Goal: Browse casually

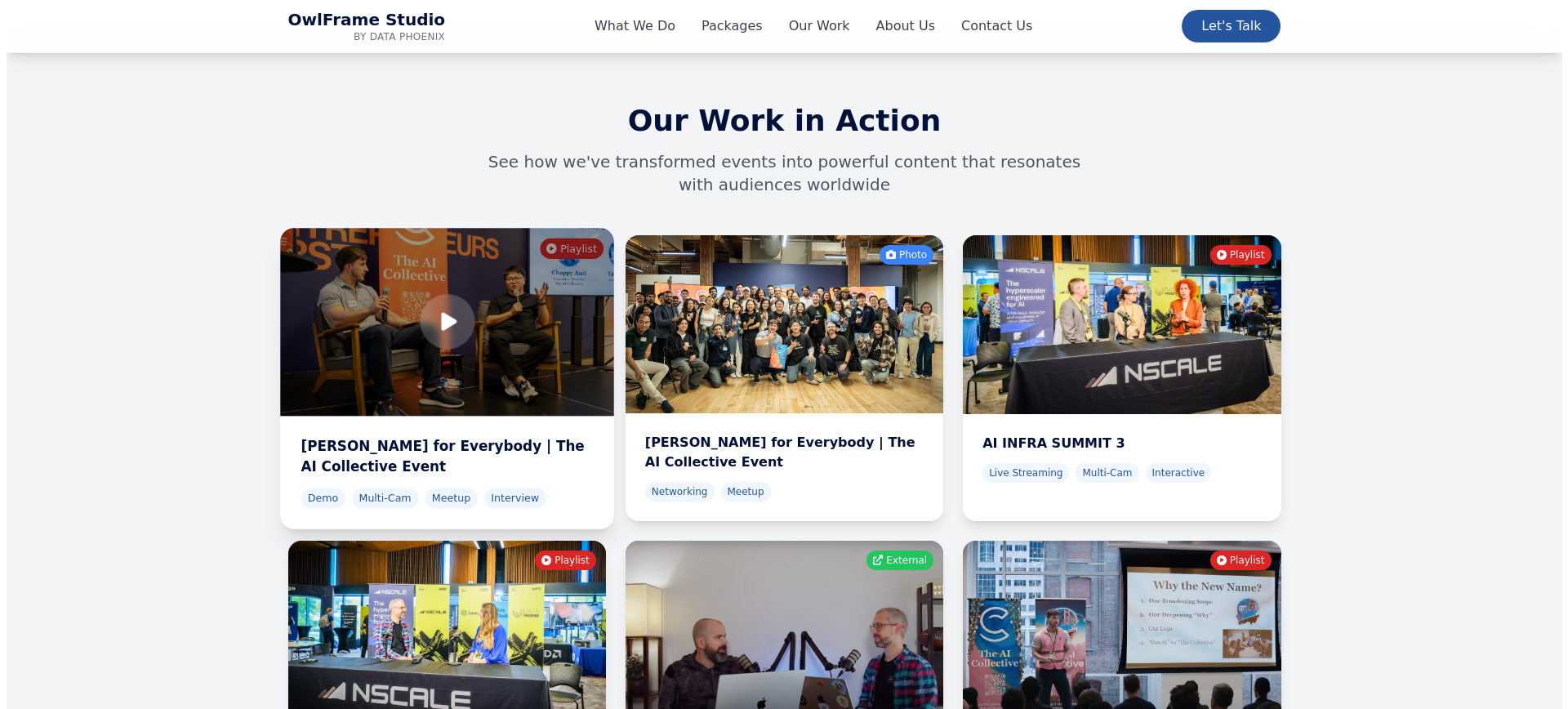
scroll to position [5169, 0]
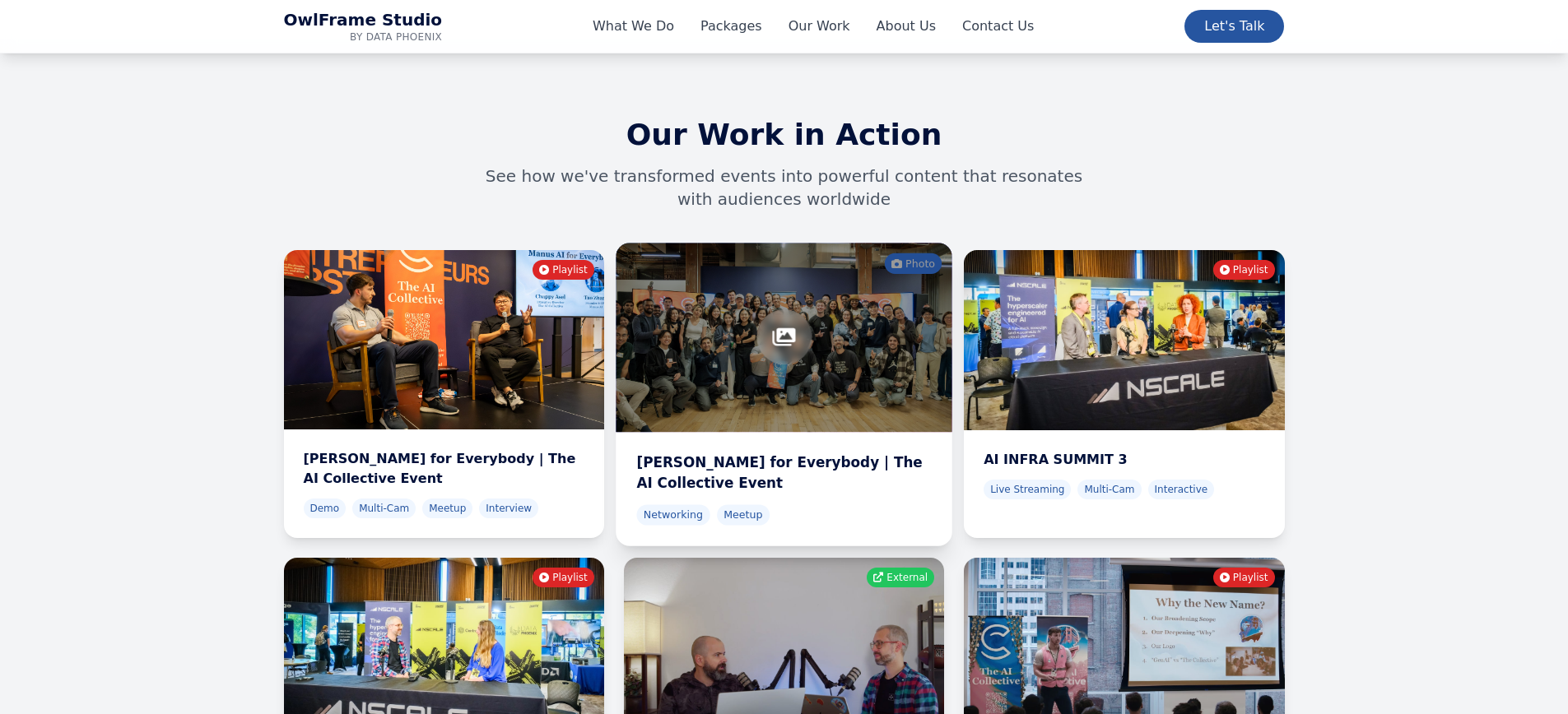
click at [735, 267] on div at bounding box center [784, 337] width 337 height 190
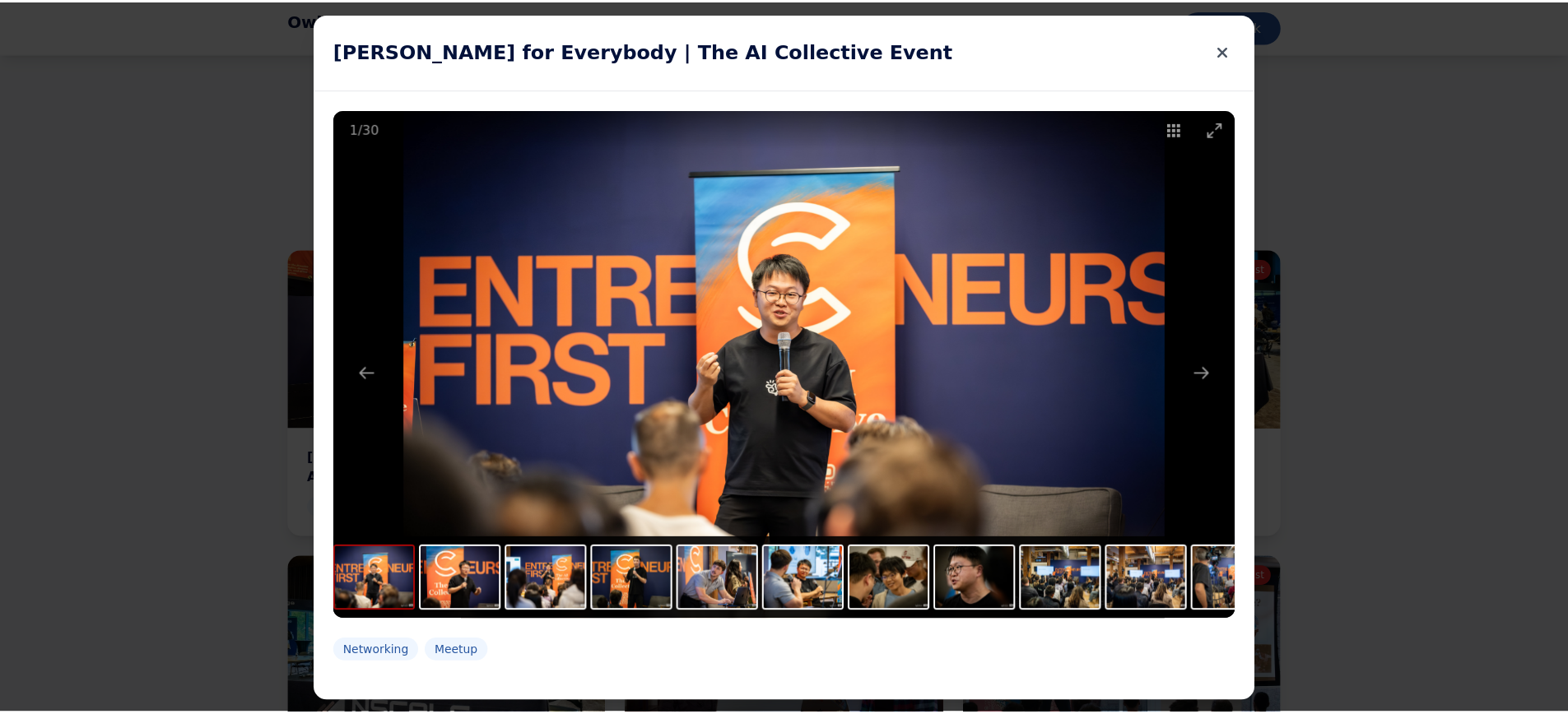
scroll to position [2, 0]
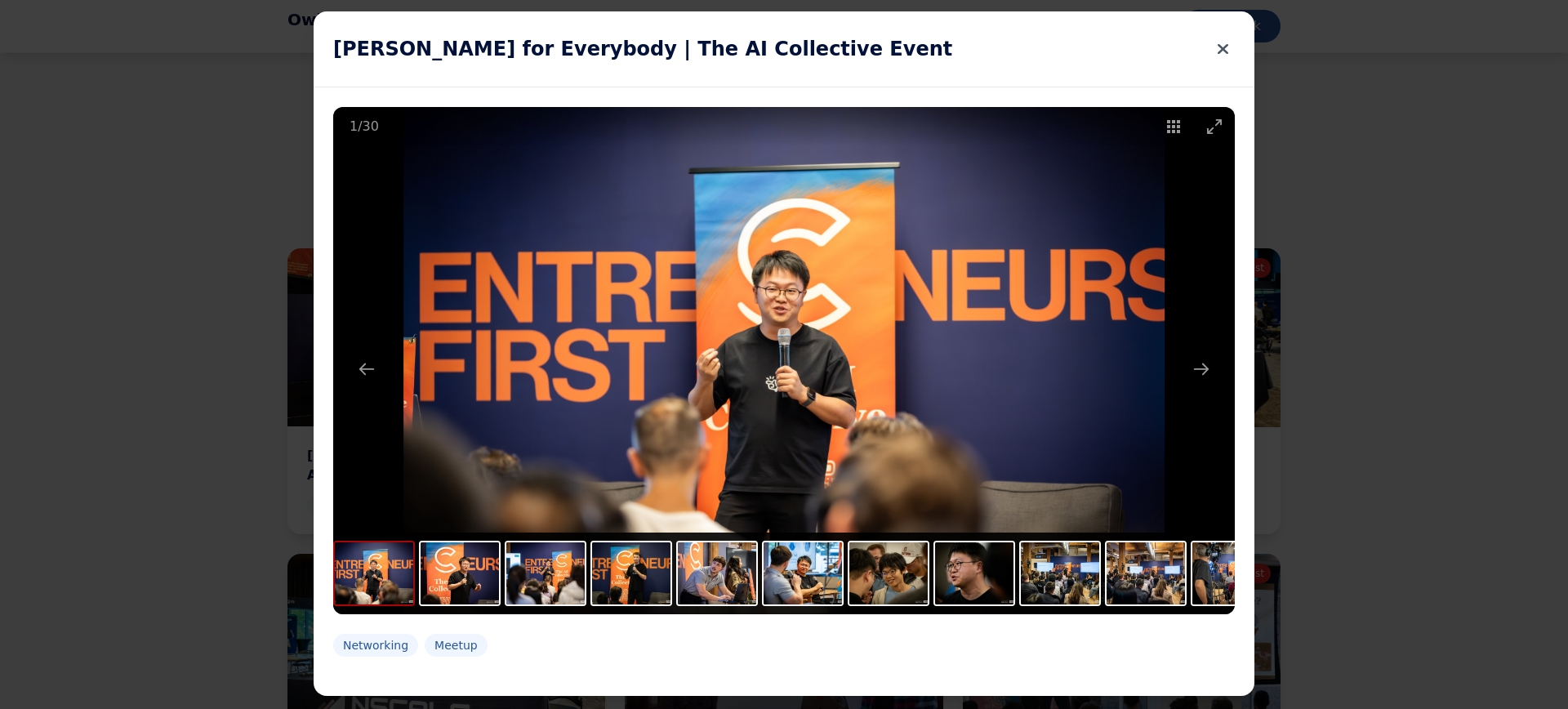
click at [1217, 45] on icon at bounding box center [1223, 49] width 11 height 23
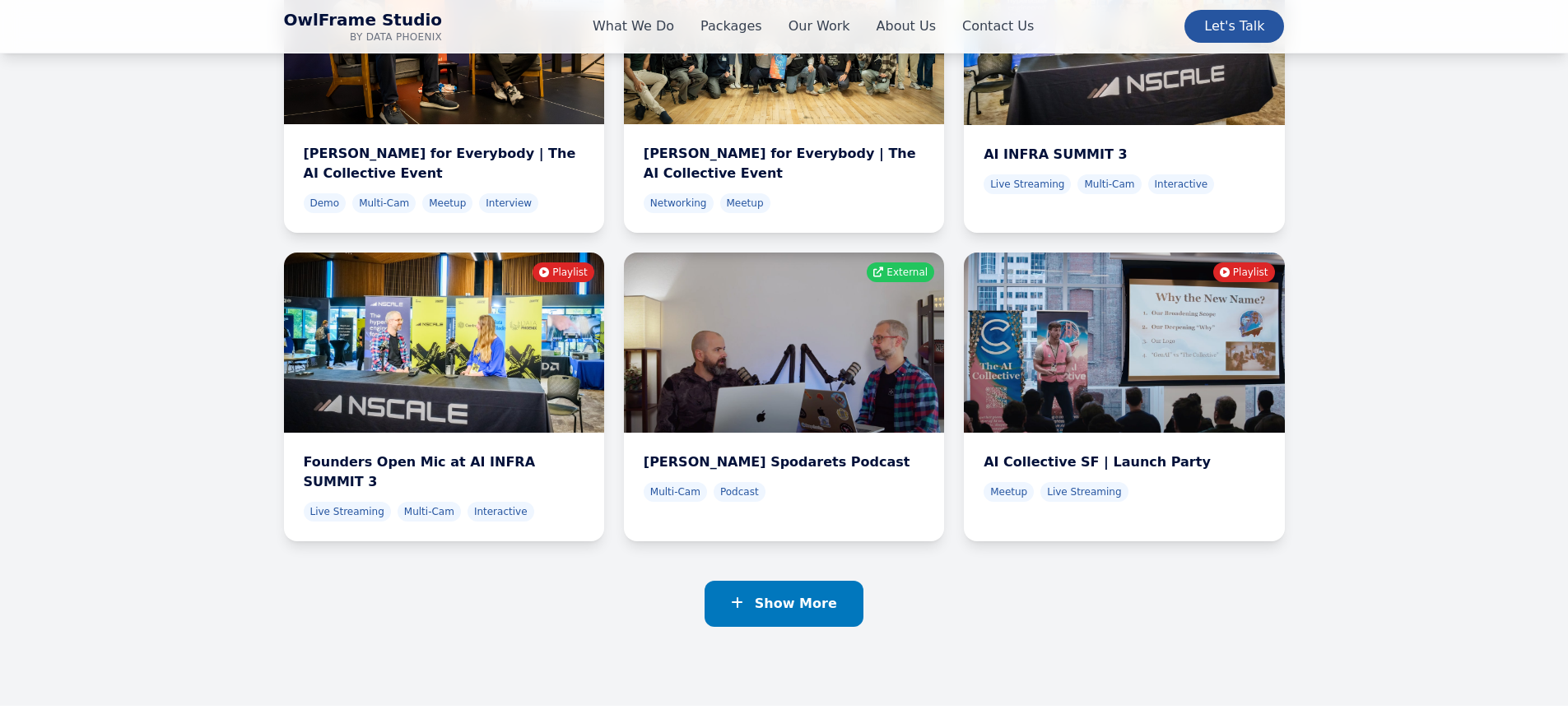
scroll to position [5510, 0]
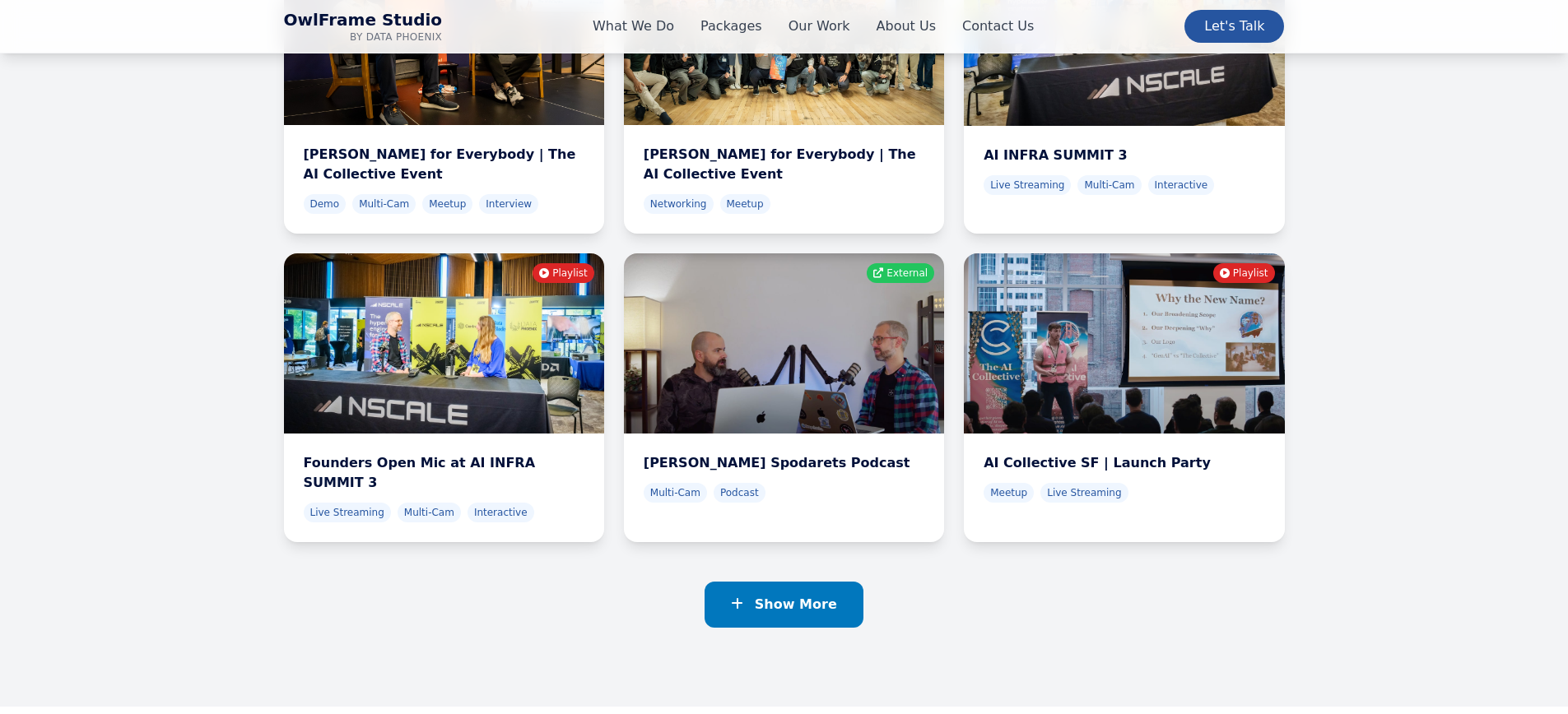
click at [806, 596] on span "Show More" at bounding box center [796, 604] width 83 height 15
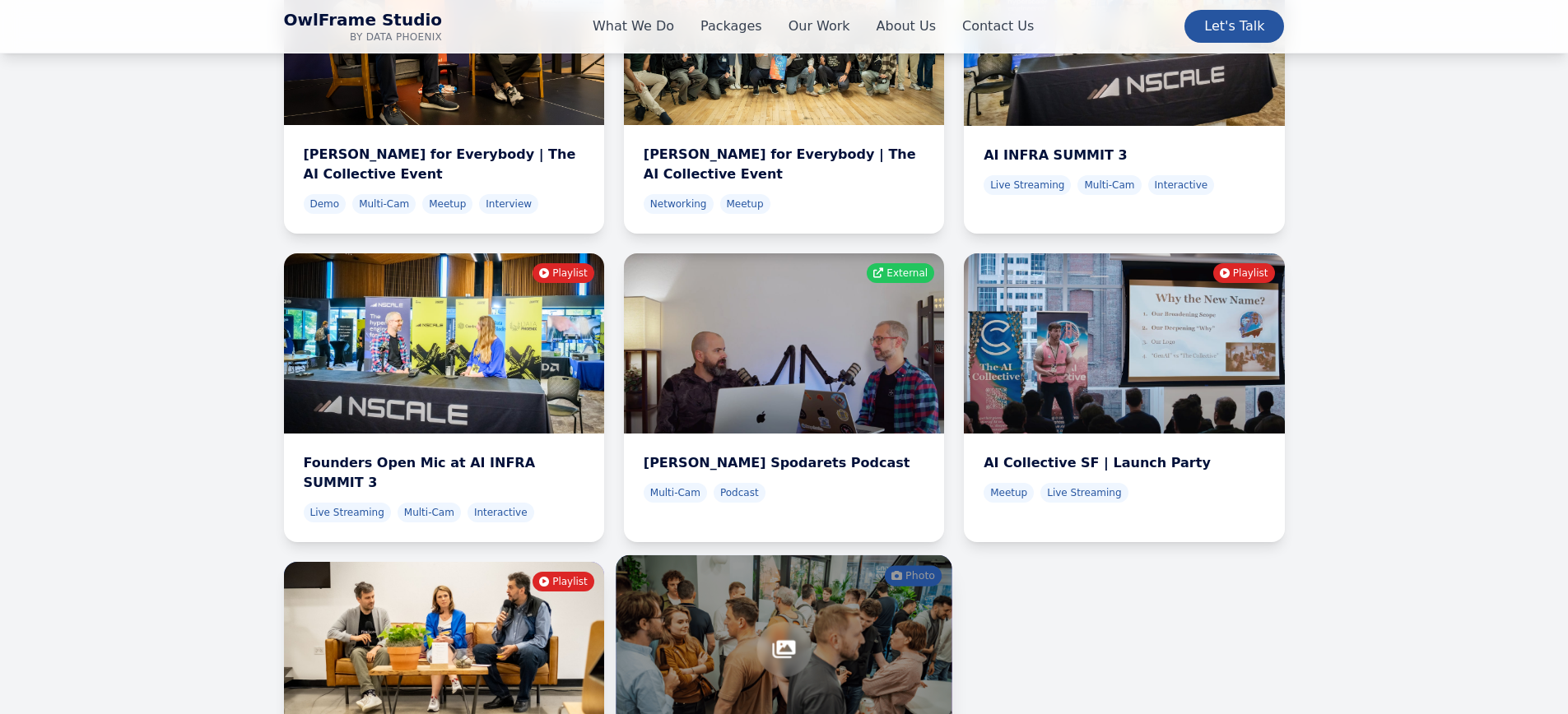
click at [738, 555] on div at bounding box center [784, 649] width 337 height 190
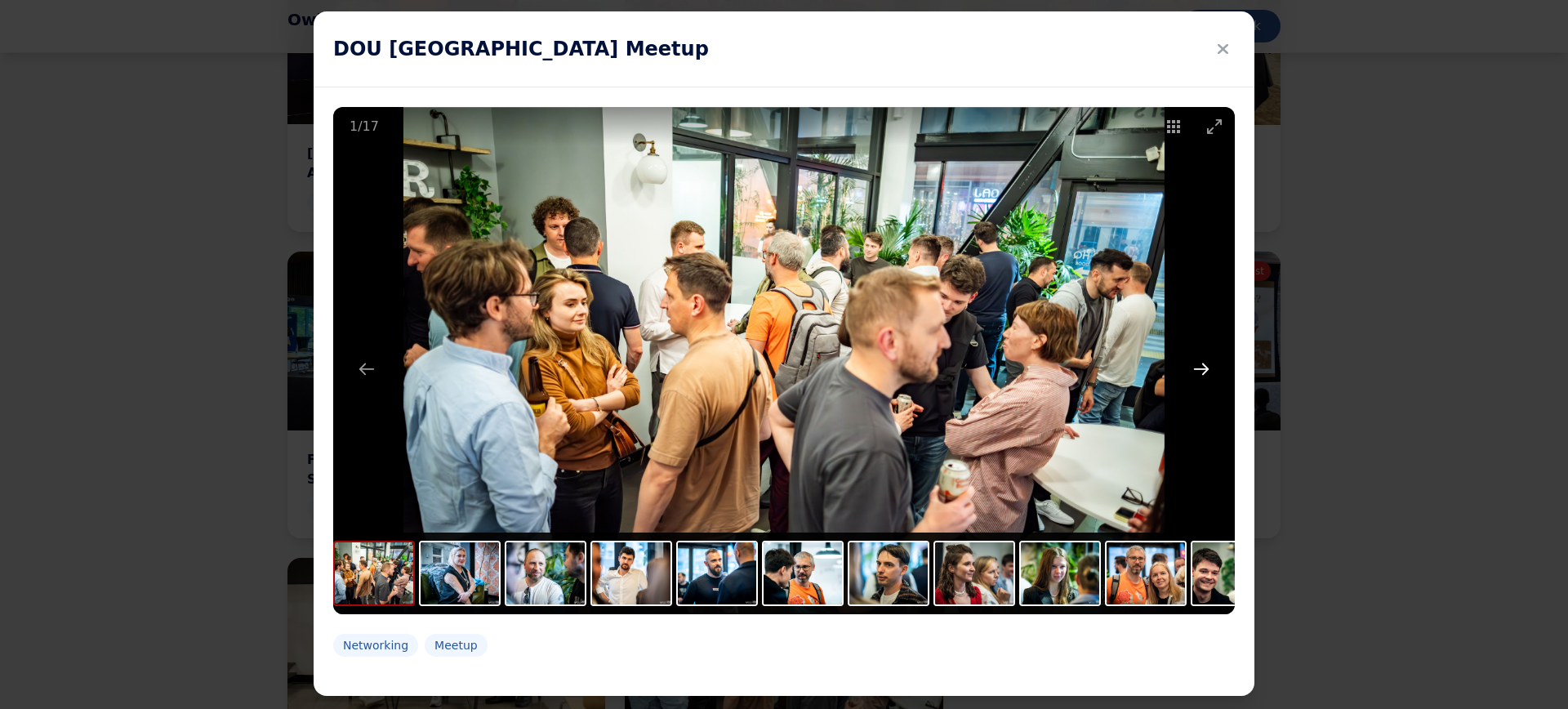
click at [1204, 364] on button "Next slide" at bounding box center [1201, 369] width 34 height 32
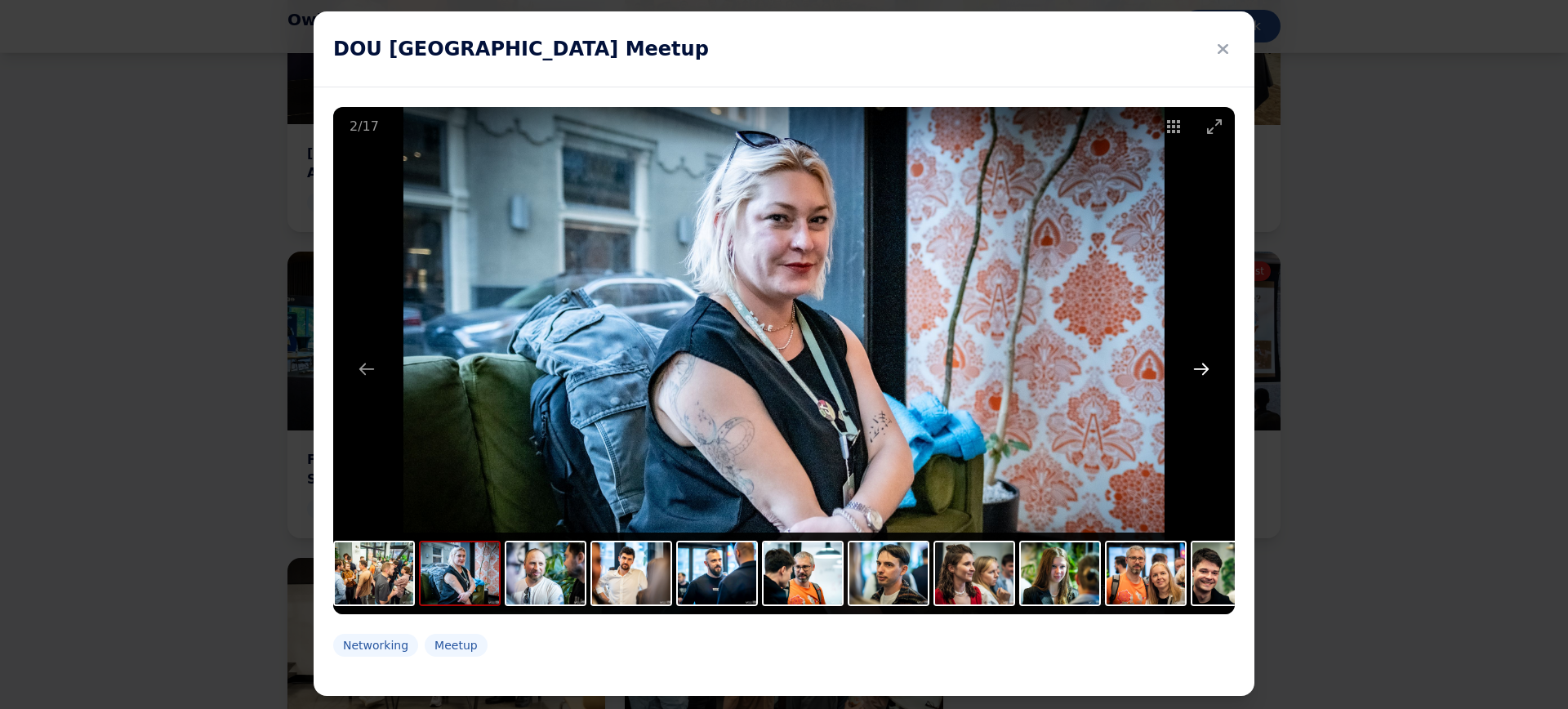
click at [1199, 361] on button "Next slide" at bounding box center [1201, 369] width 34 height 32
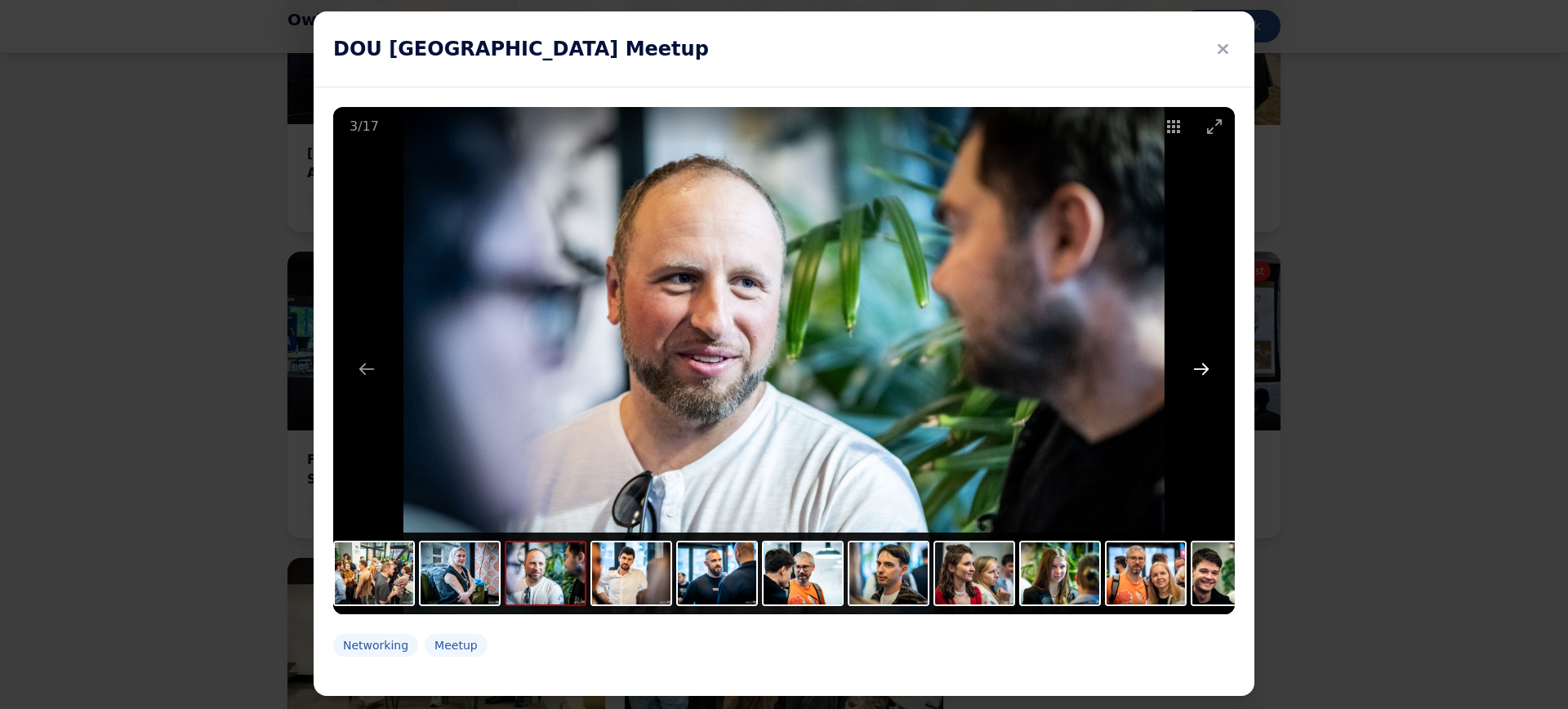
click at [1196, 357] on button "Next slide" at bounding box center [1201, 369] width 34 height 32
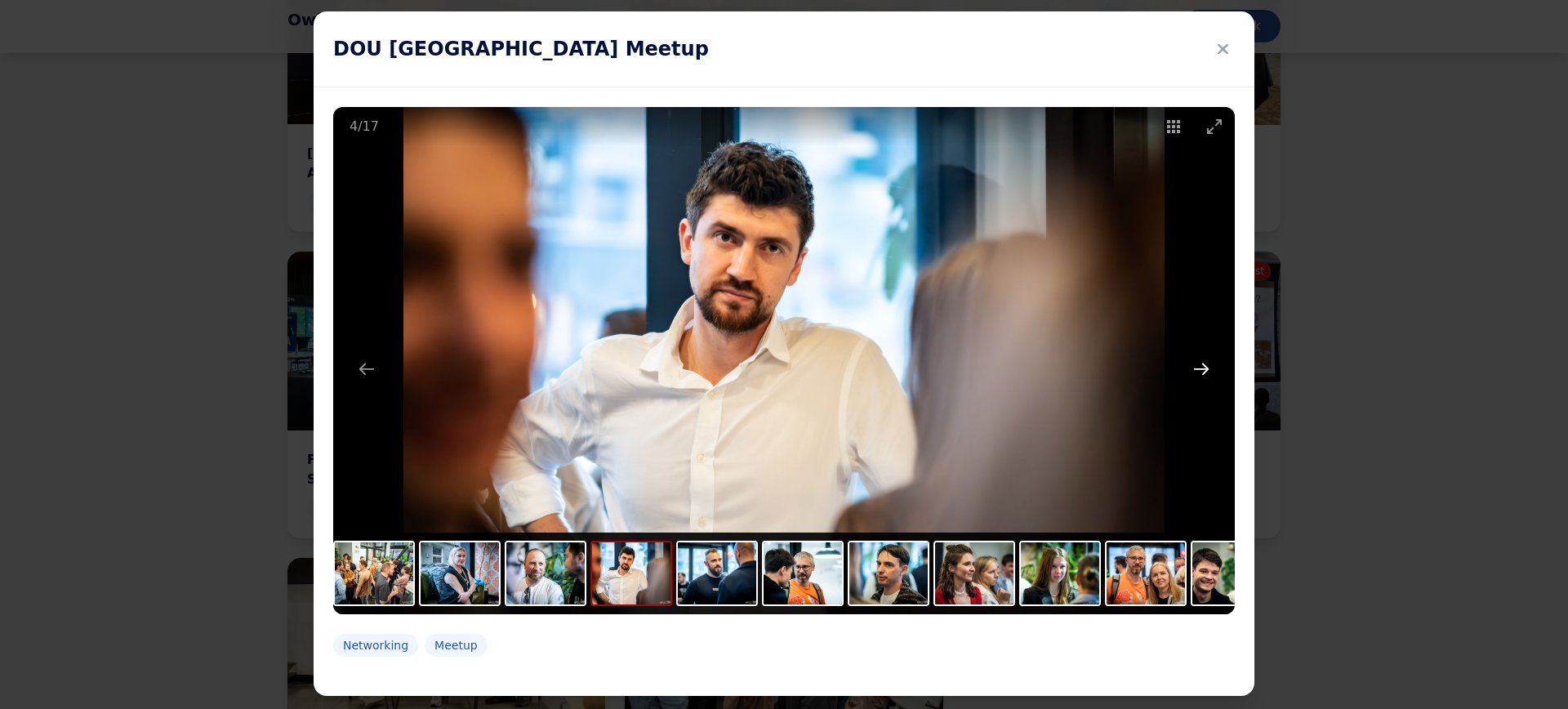
click at [1196, 357] on button "Next slide" at bounding box center [1201, 369] width 34 height 32
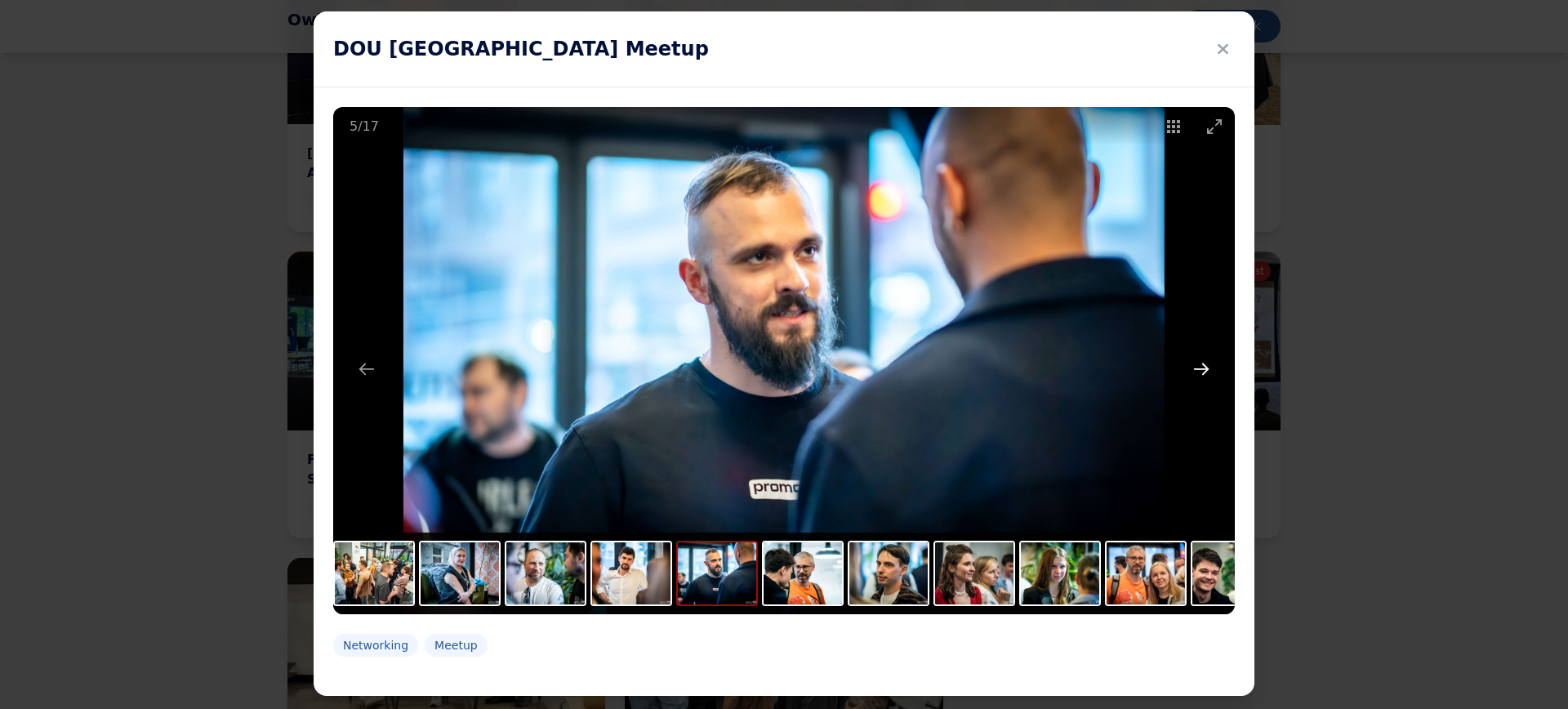
click at [1196, 357] on button "Next slide" at bounding box center [1201, 369] width 34 height 32
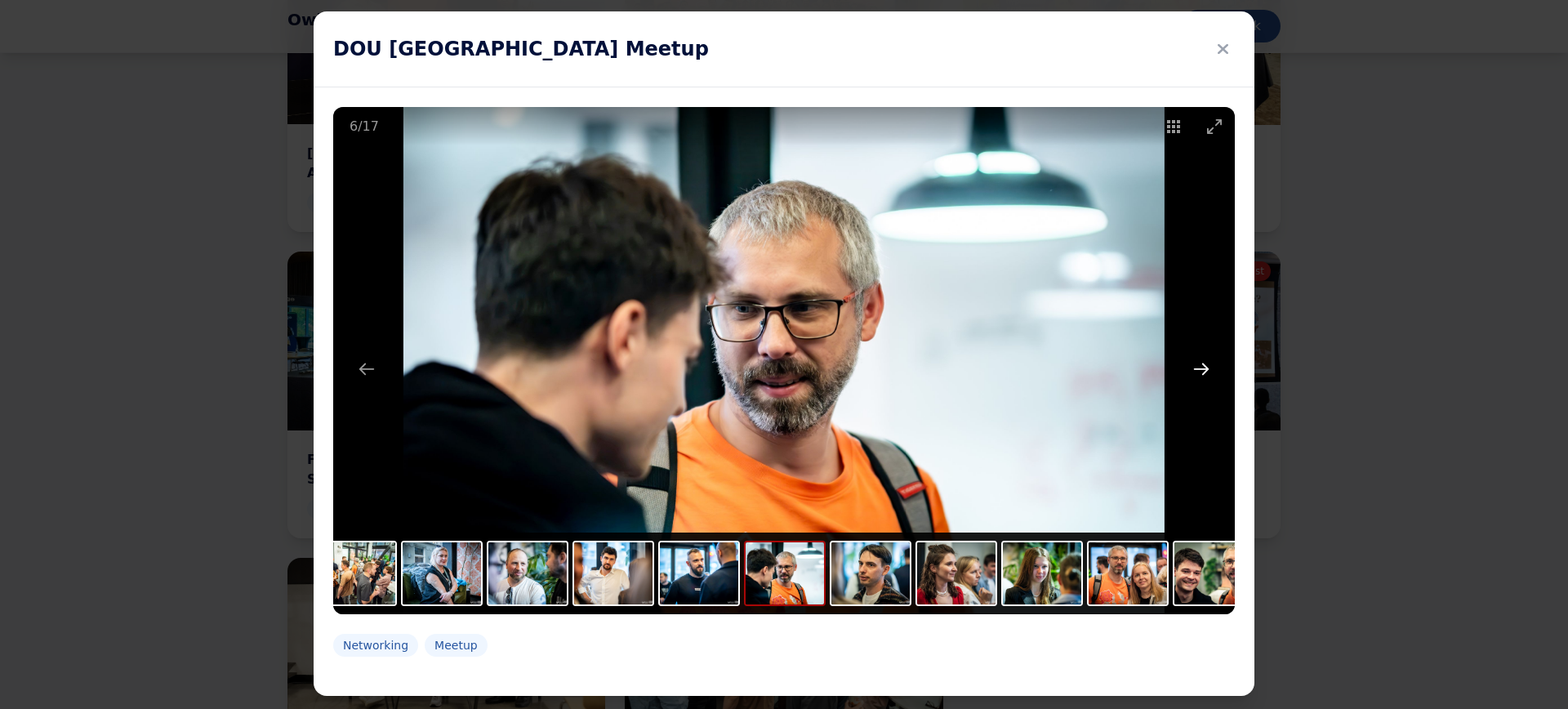
click at [1196, 357] on button "Next slide" at bounding box center [1201, 369] width 34 height 32
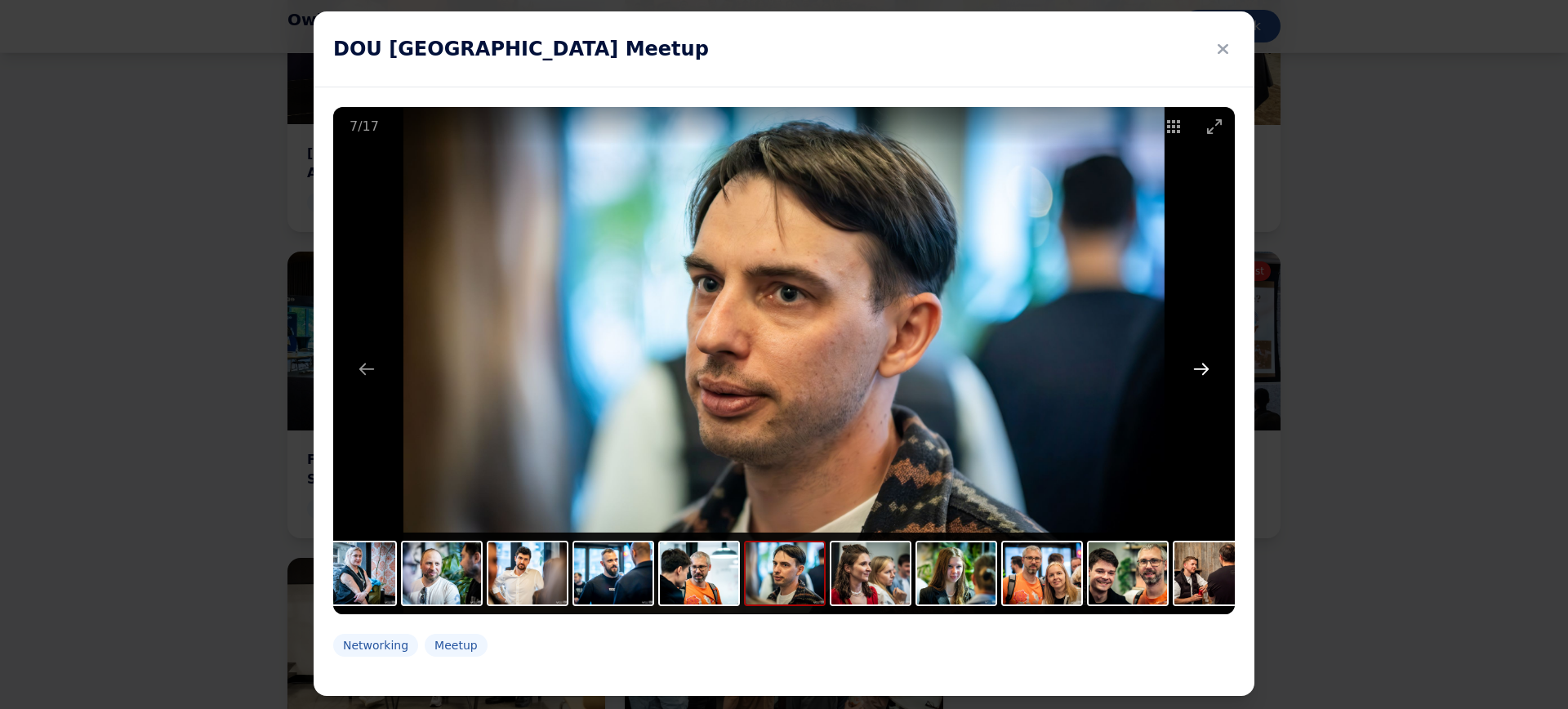
click at [1196, 357] on button "Next slide" at bounding box center [1201, 369] width 34 height 32
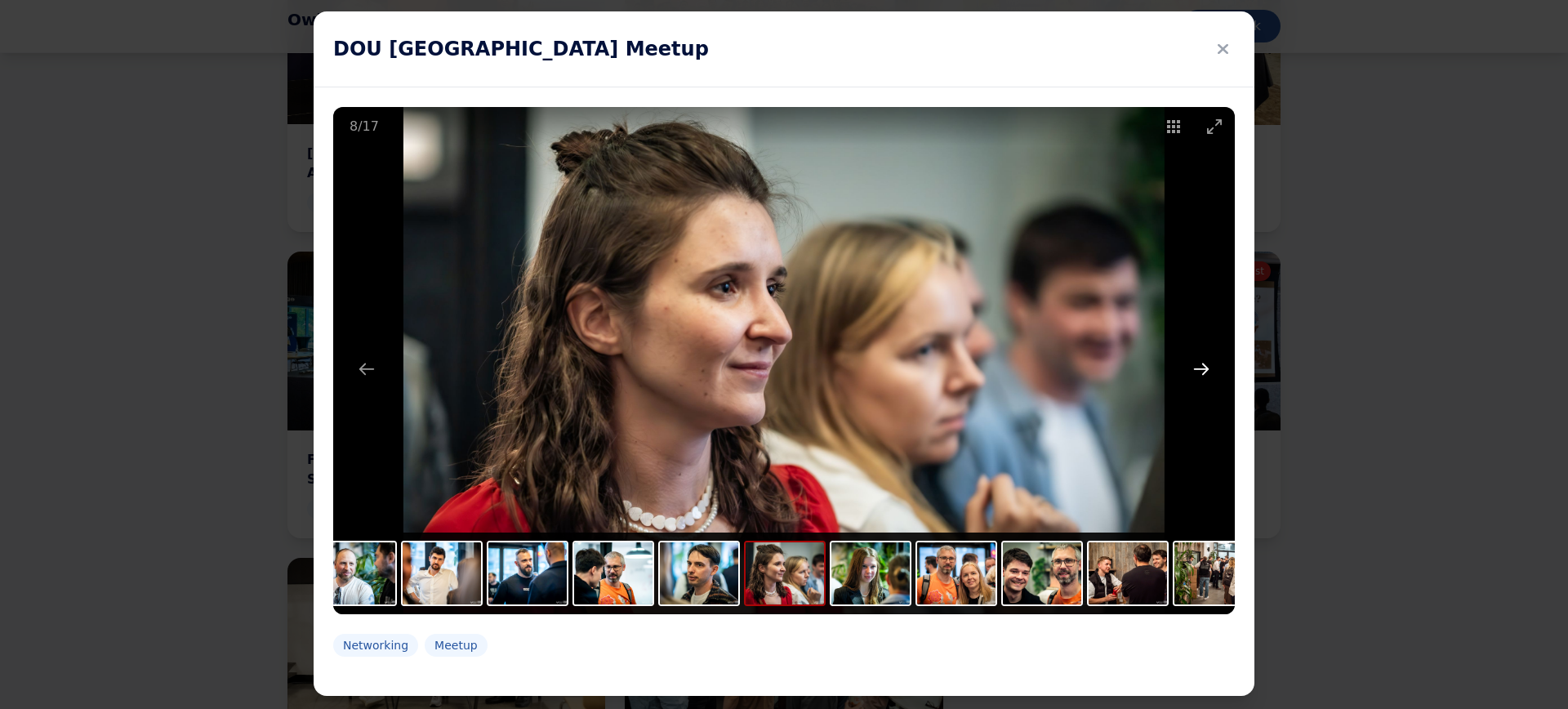
click at [1196, 355] on button "Next slide" at bounding box center [1201, 369] width 34 height 32
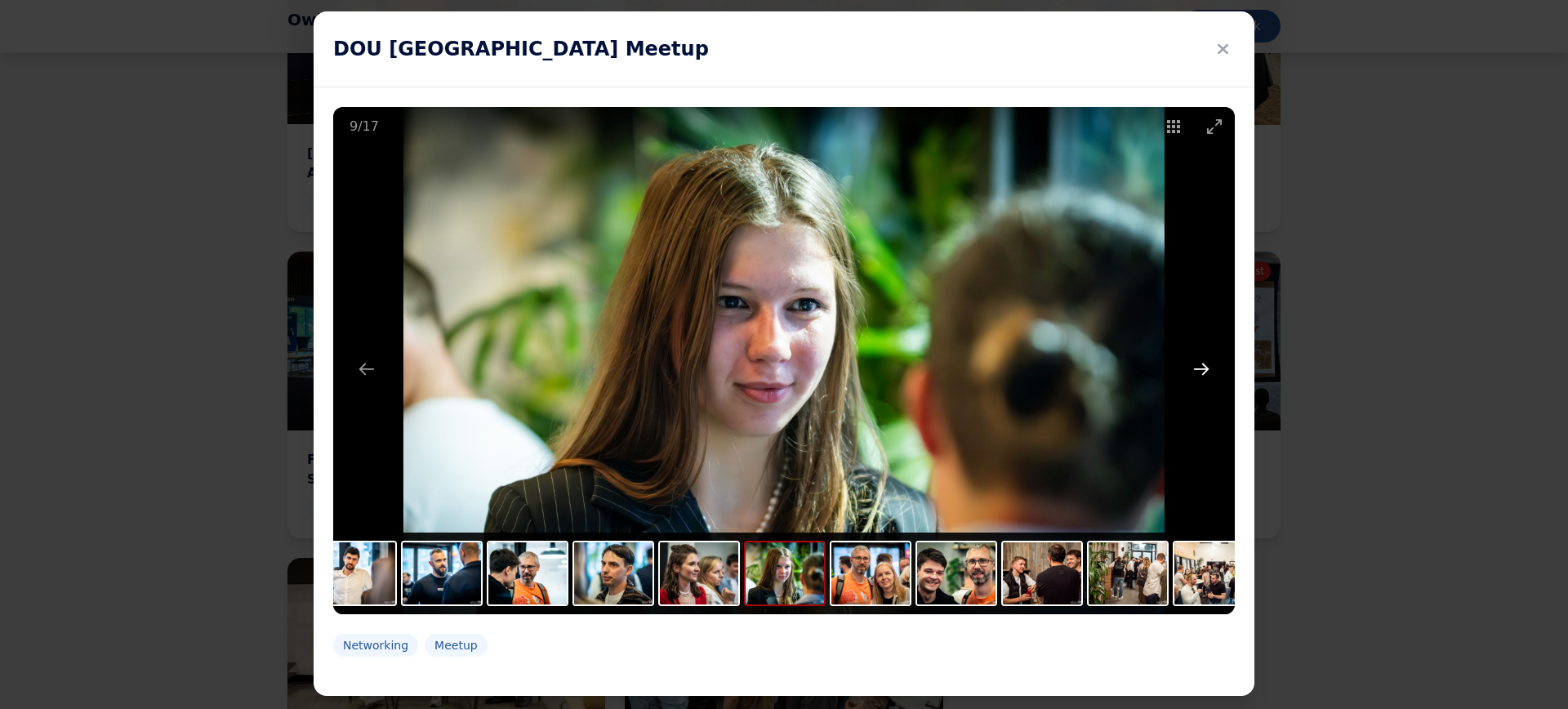
click at [1196, 355] on button "Next slide" at bounding box center [1201, 369] width 34 height 32
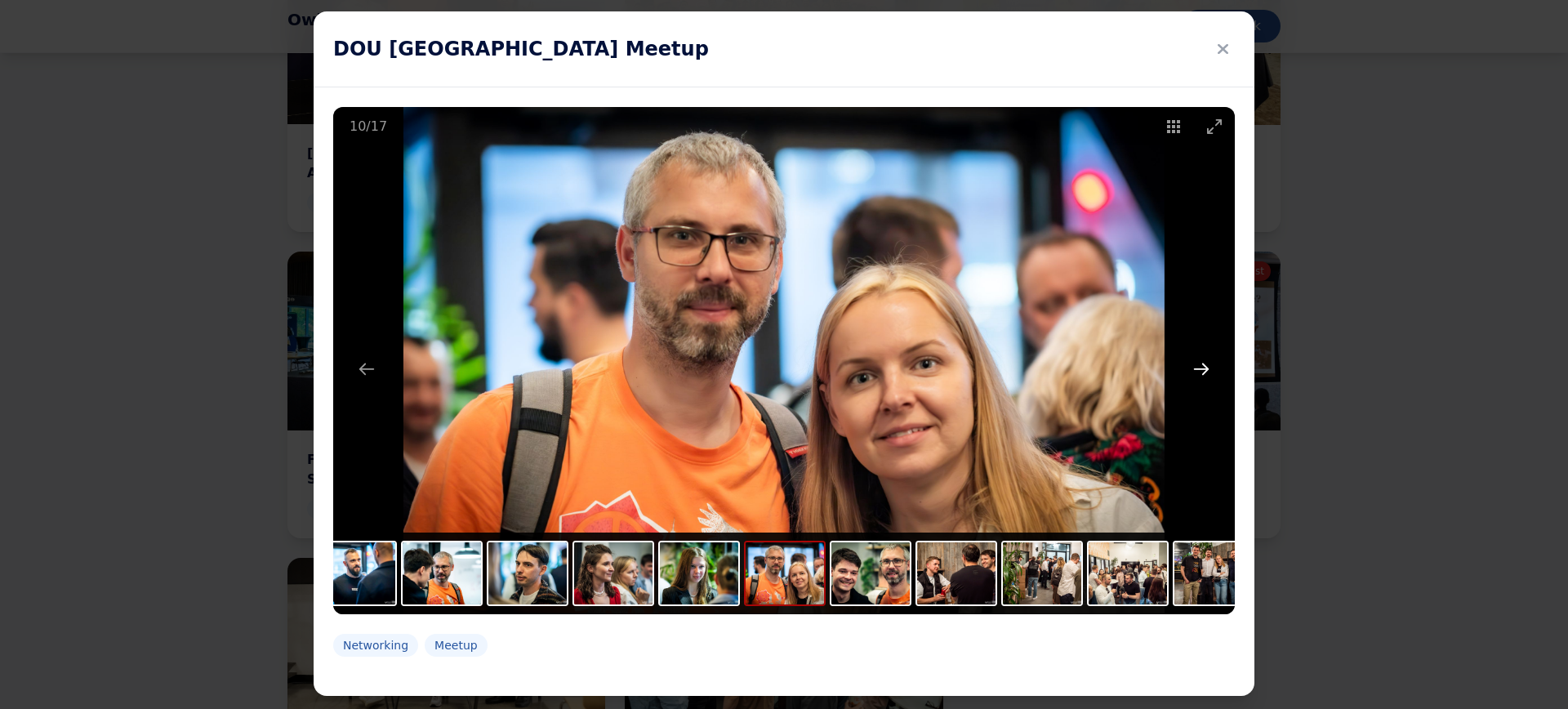
click at [1197, 355] on button "Next slide" at bounding box center [1201, 369] width 34 height 32
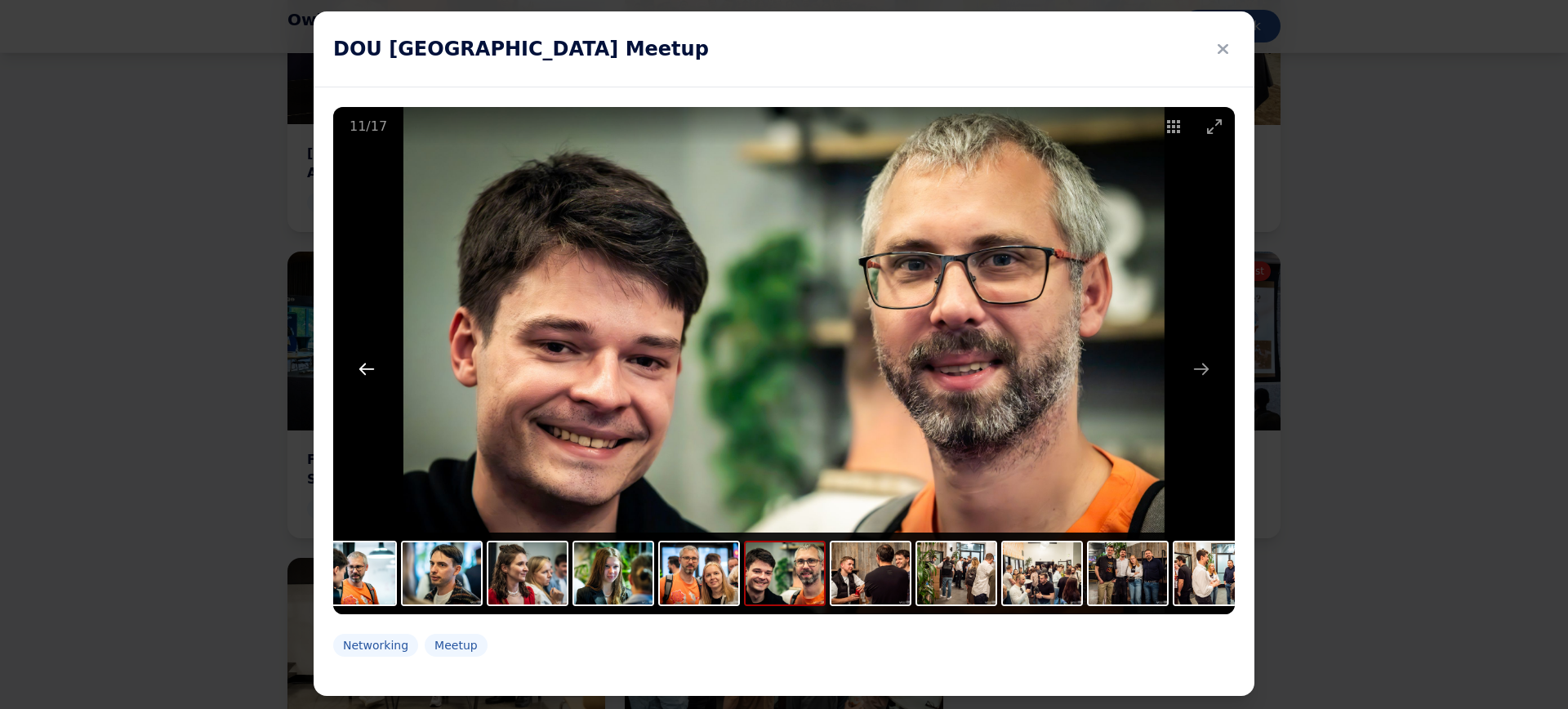
click at [366, 372] on button "Previous slide" at bounding box center [367, 369] width 34 height 32
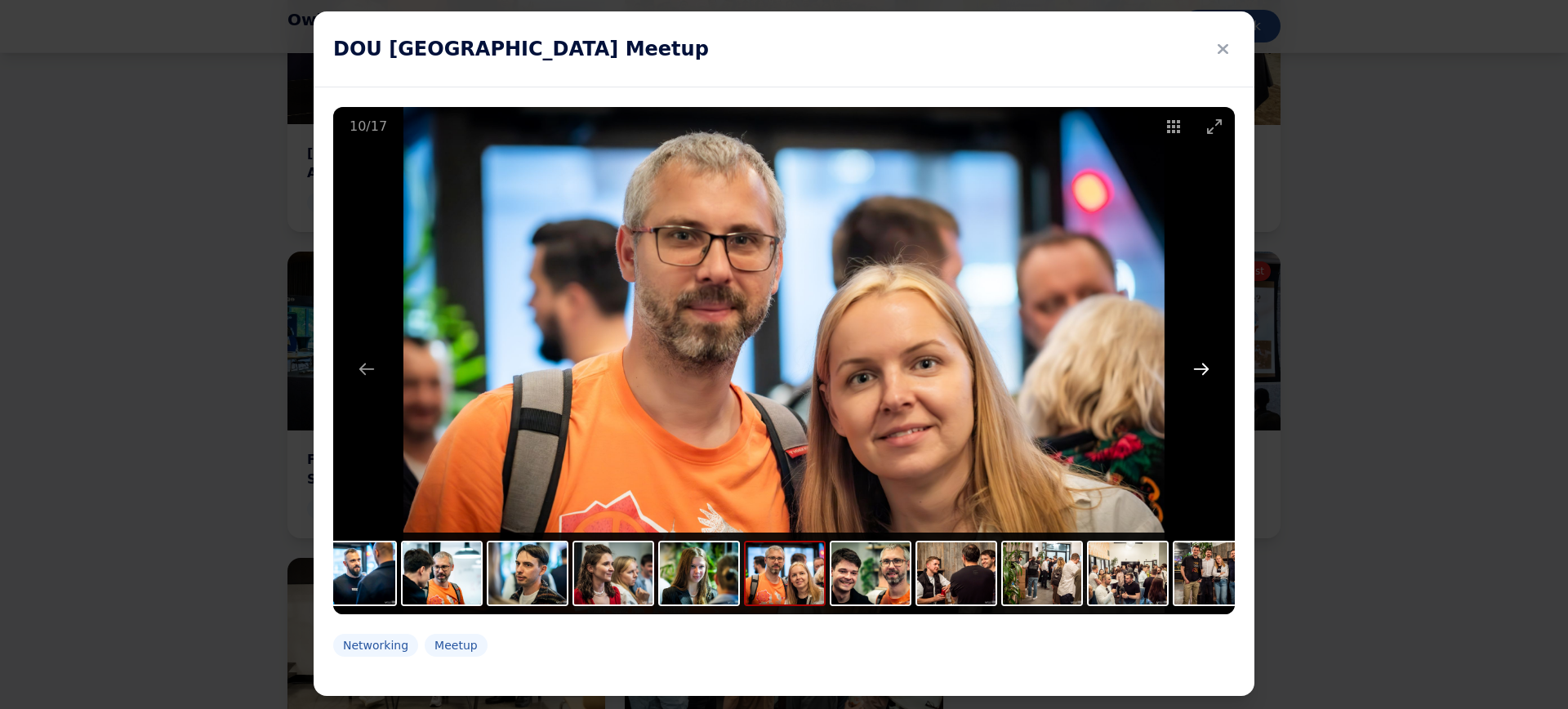
click at [1201, 370] on button "Next slide" at bounding box center [1201, 369] width 34 height 32
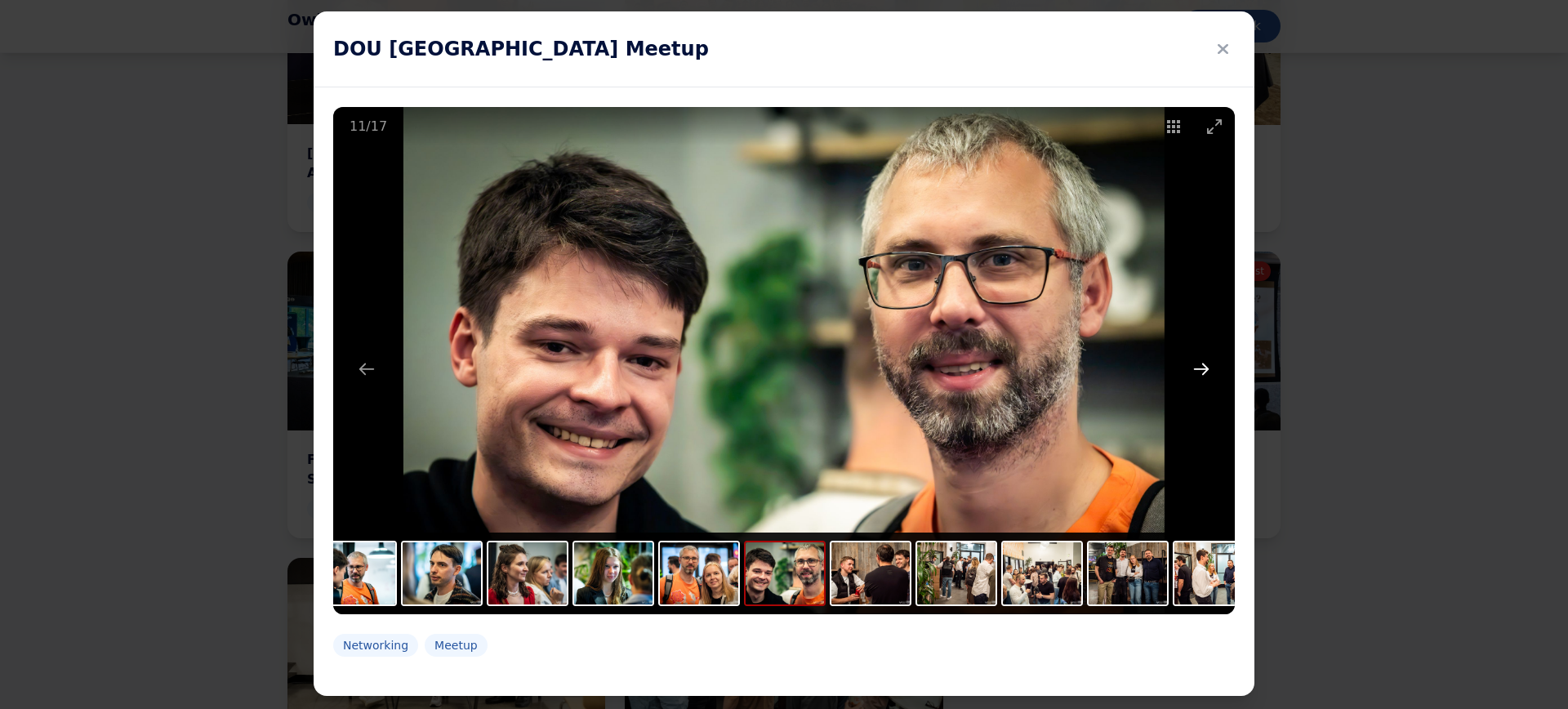
click at [1201, 371] on button "Next slide" at bounding box center [1201, 369] width 34 height 32
click at [1199, 364] on button "Next slide" at bounding box center [1201, 369] width 34 height 32
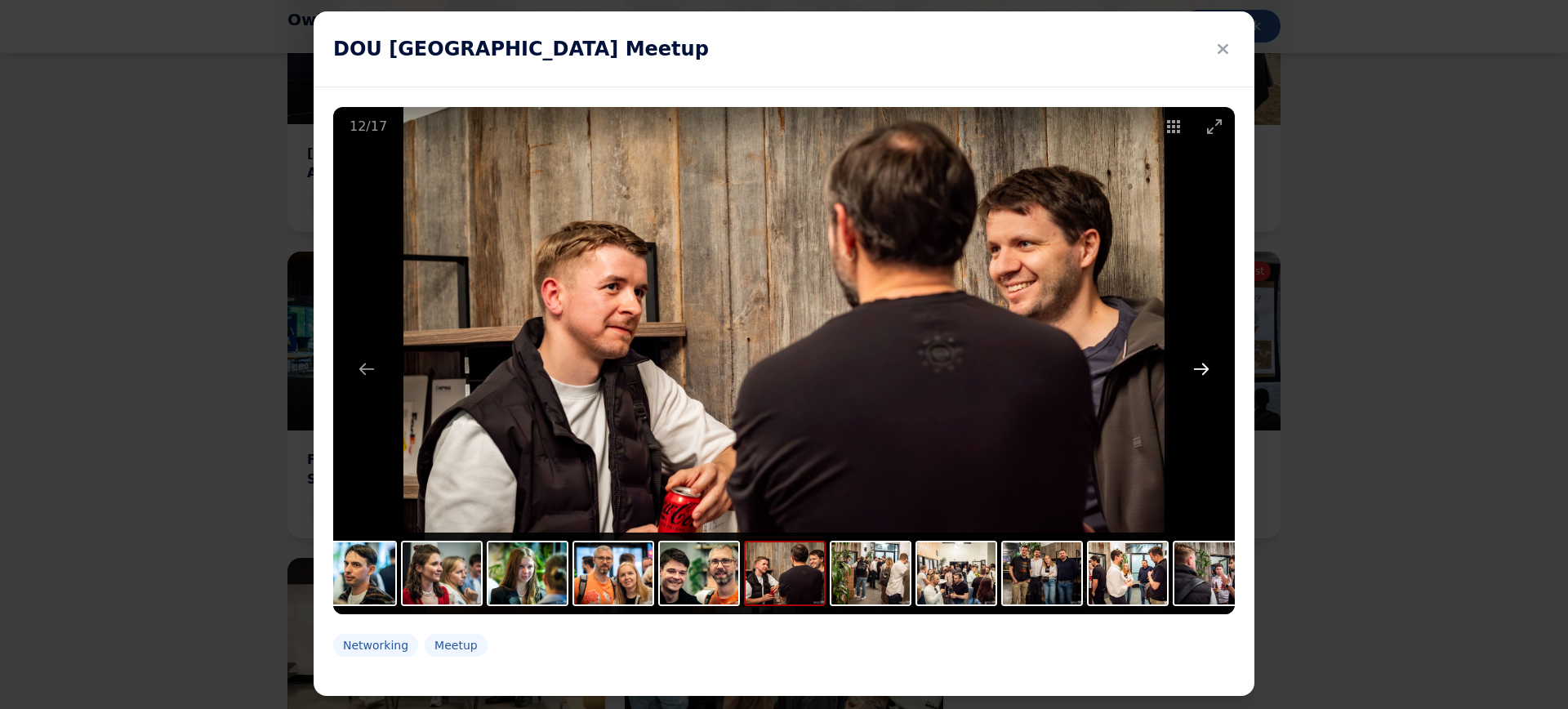
click at [1199, 364] on button "Next slide" at bounding box center [1201, 369] width 34 height 32
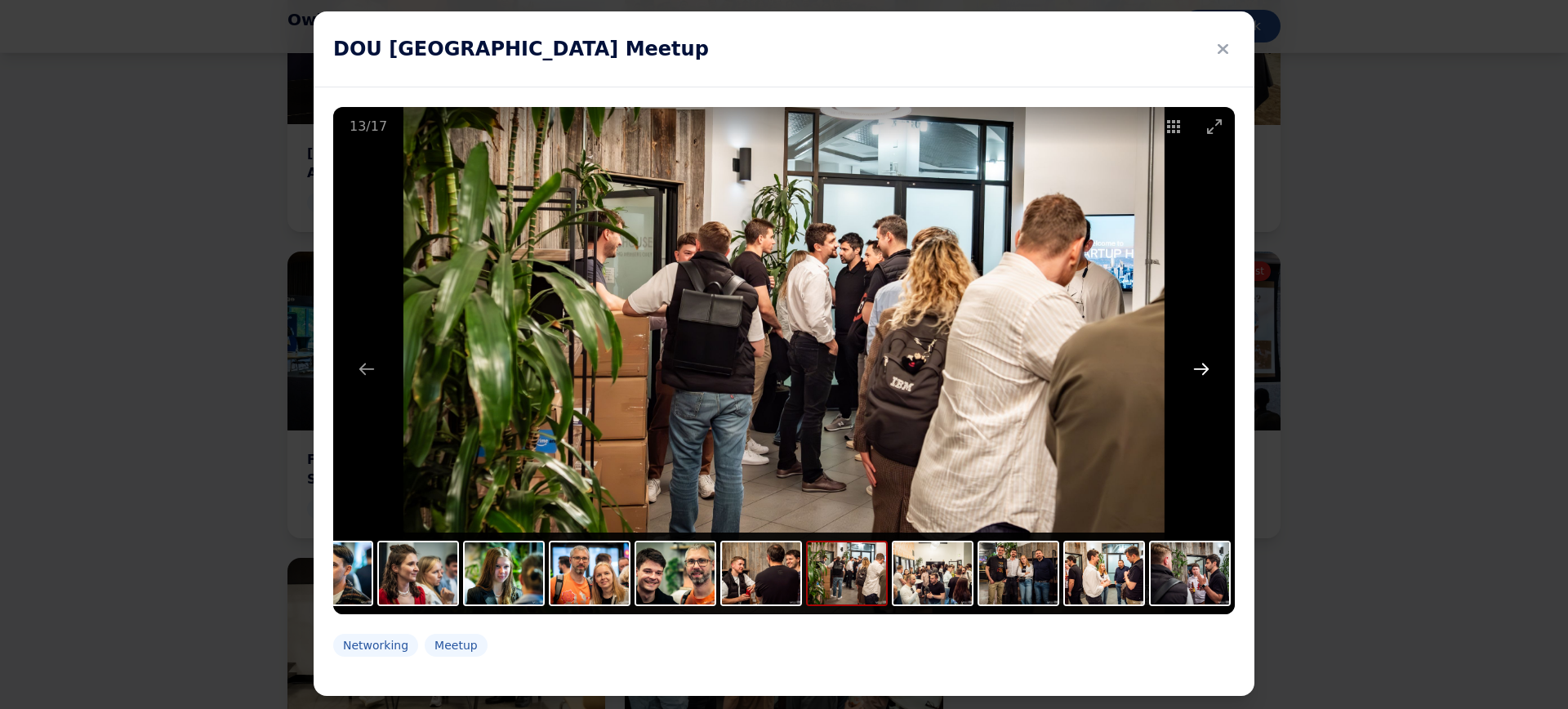
click at [1199, 364] on button "Next slide" at bounding box center [1201, 369] width 34 height 32
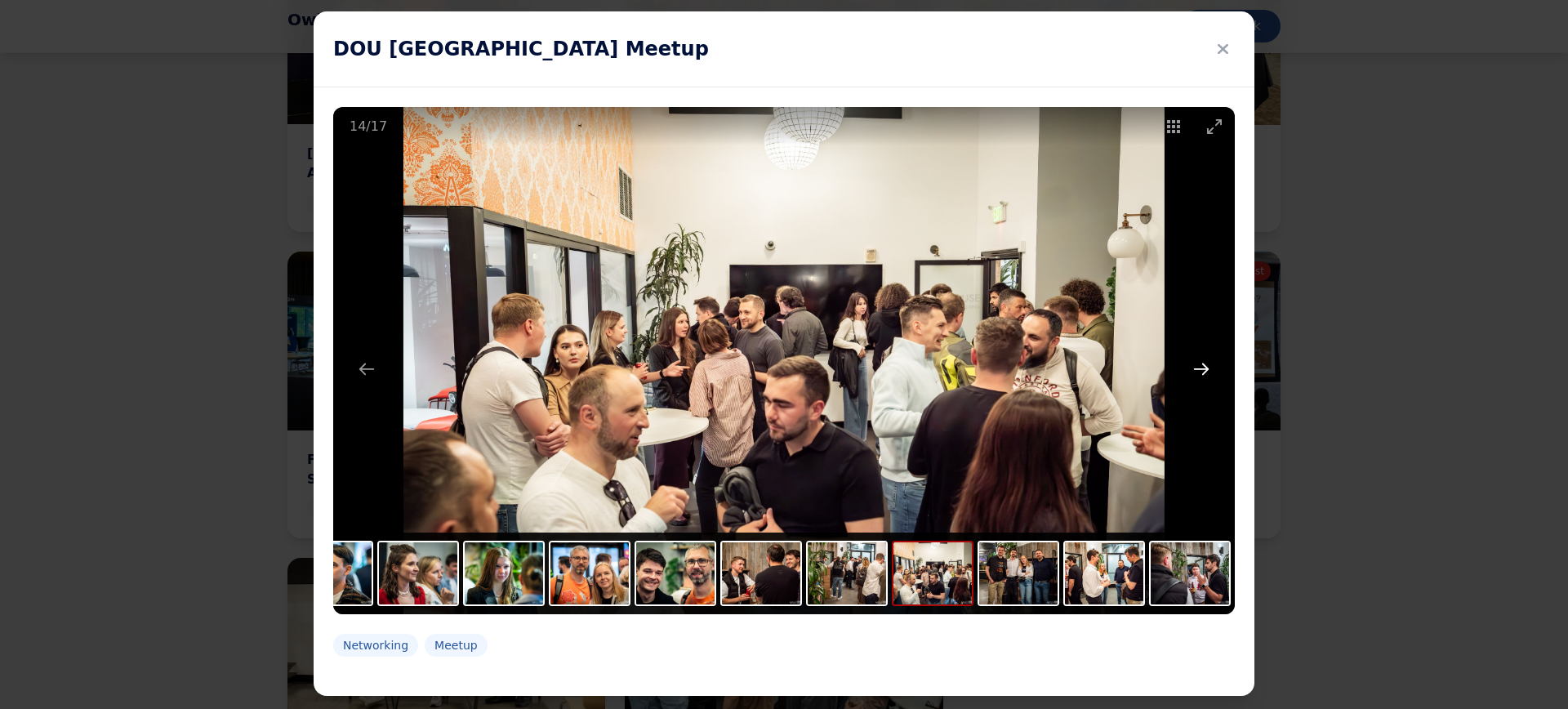
click at [1200, 365] on button "Next slide" at bounding box center [1201, 369] width 34 height 32
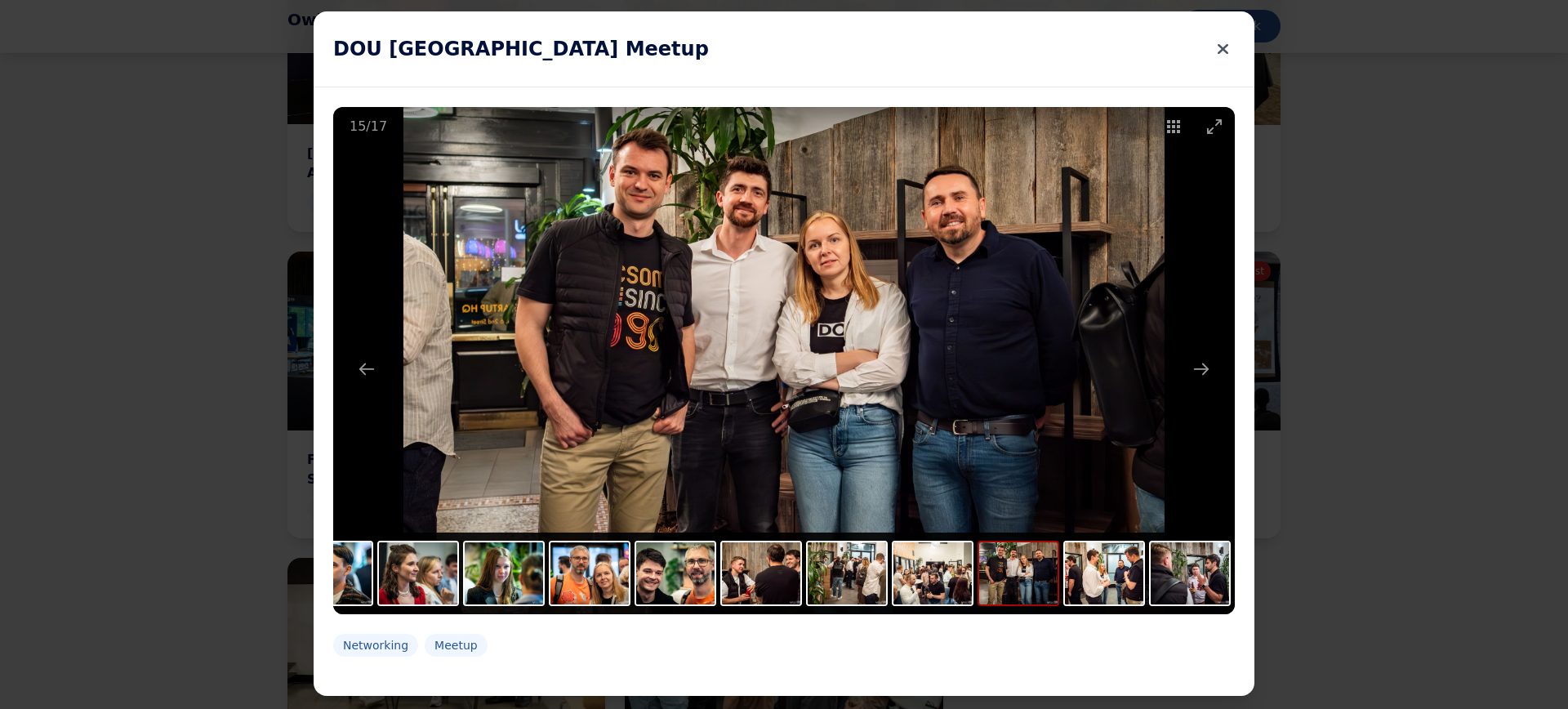
click at [1220, 42] on icon at bounding box center [1223, 49] width 11 height 23
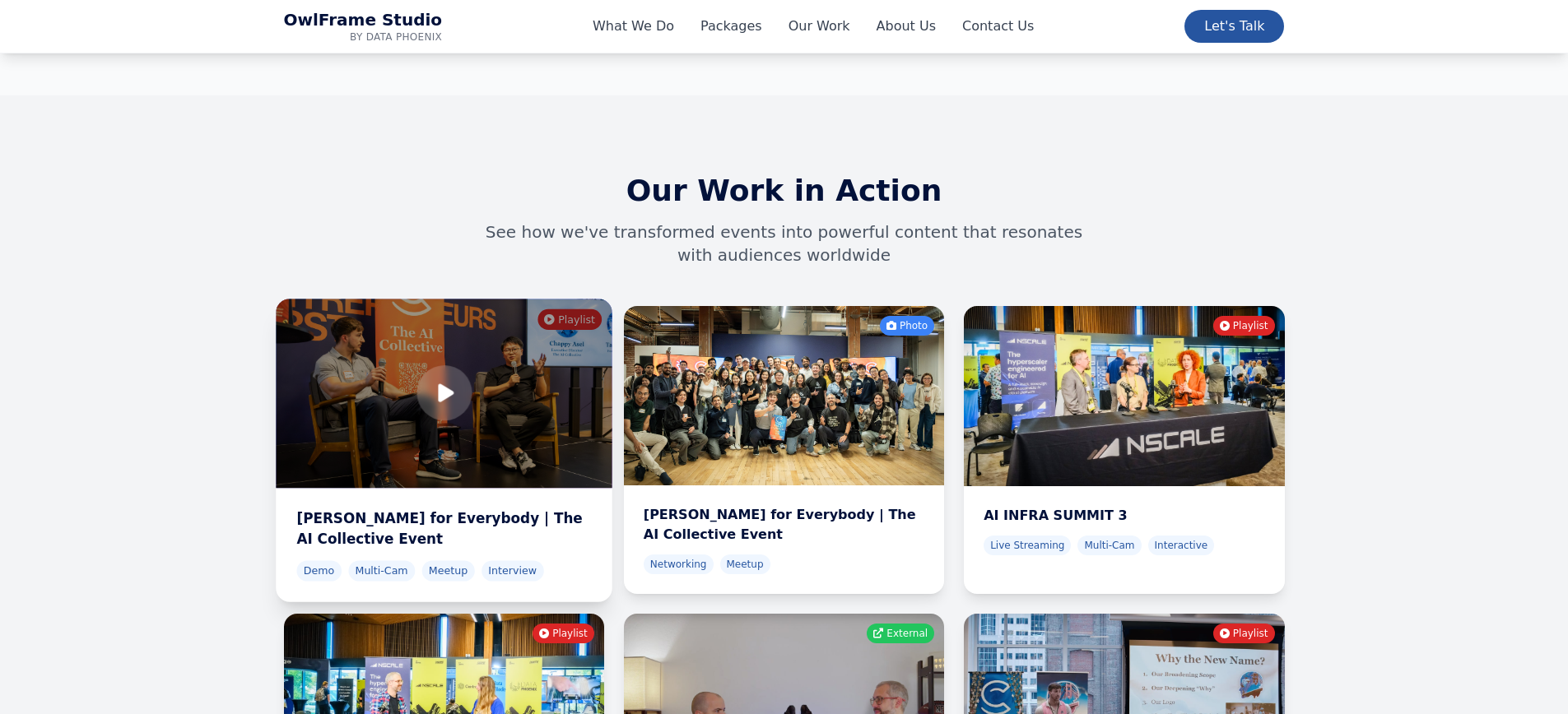
scroll to position [5168, 0]
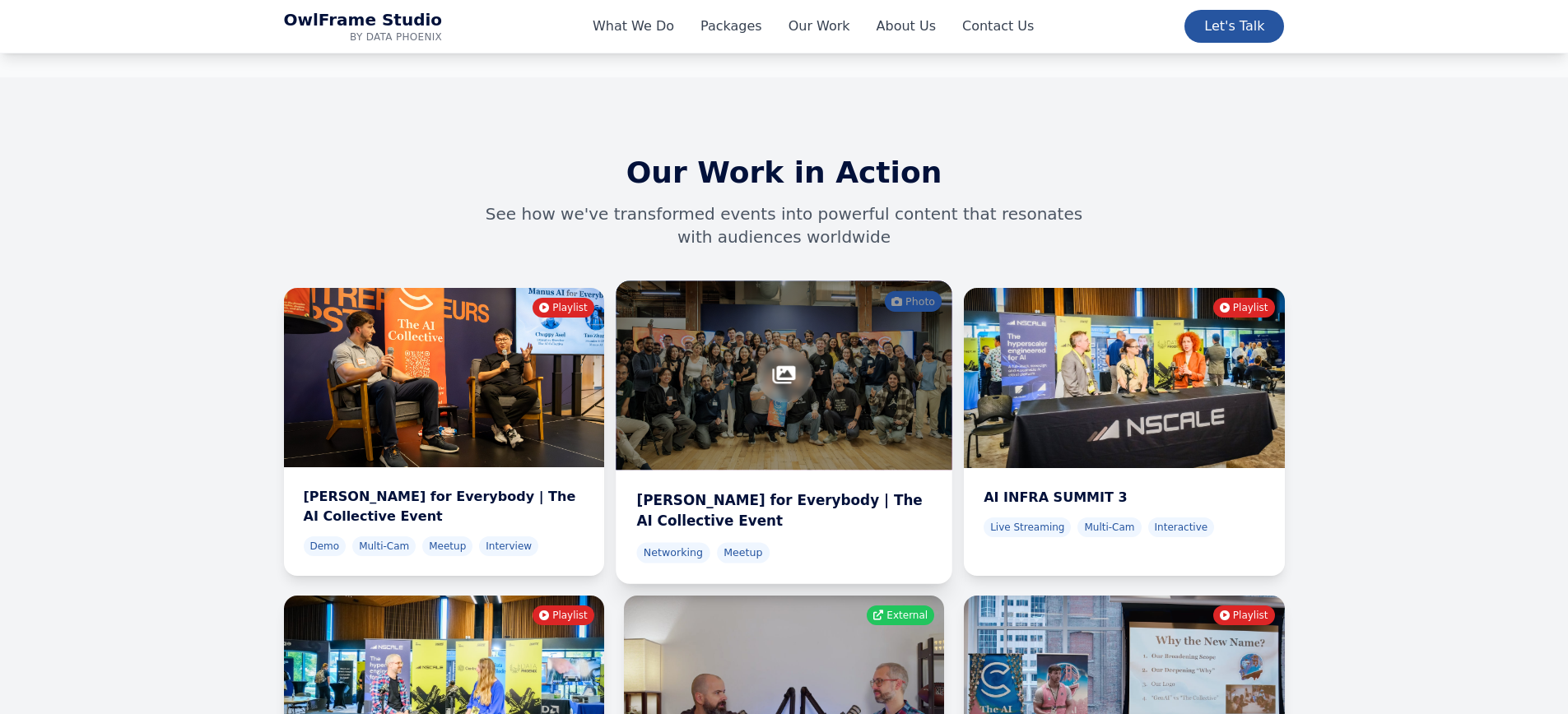
click at [829, 301] on div at bounding box center [784, 375] width 337 height 190
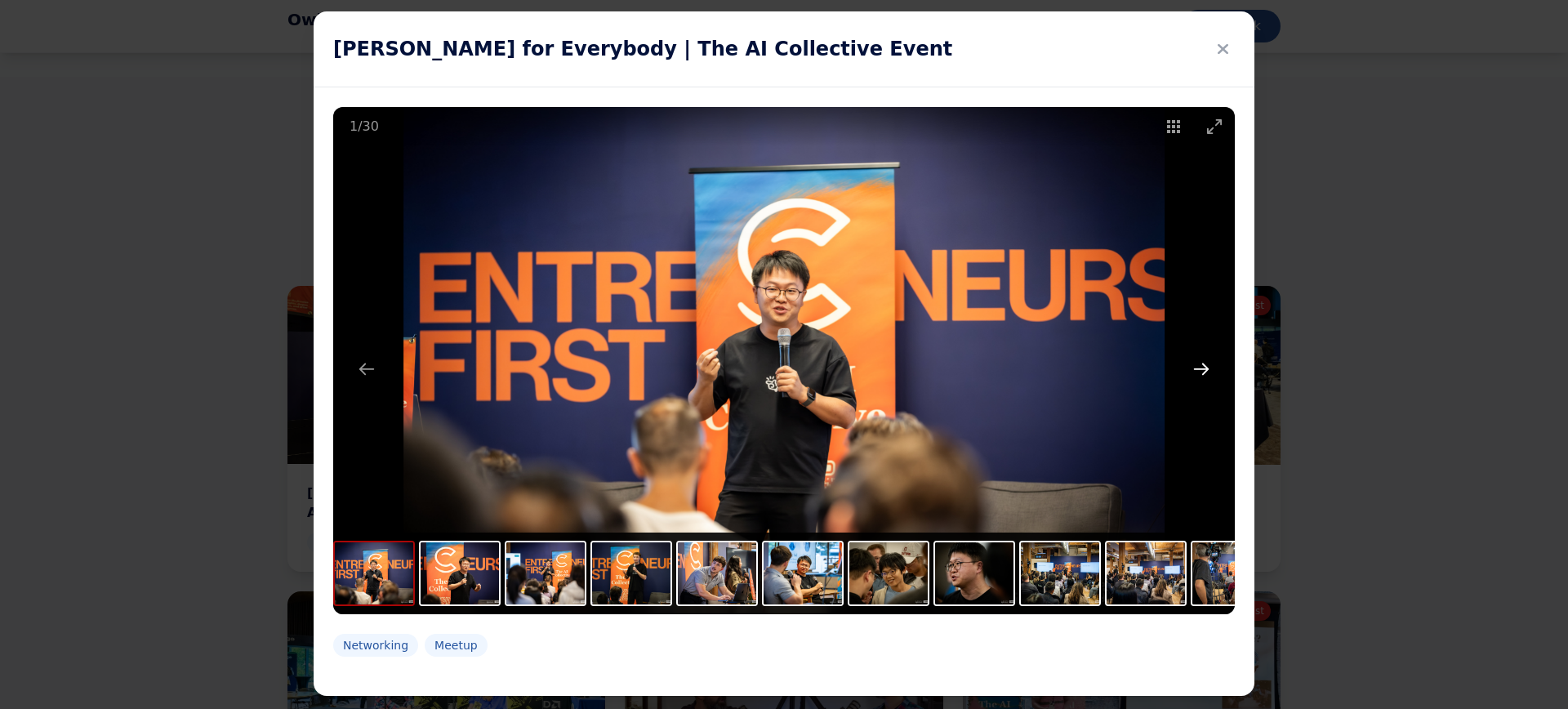
click at [1198, 360] on button "Next slide" at bounding box center [1201, 369] width 34 height 32
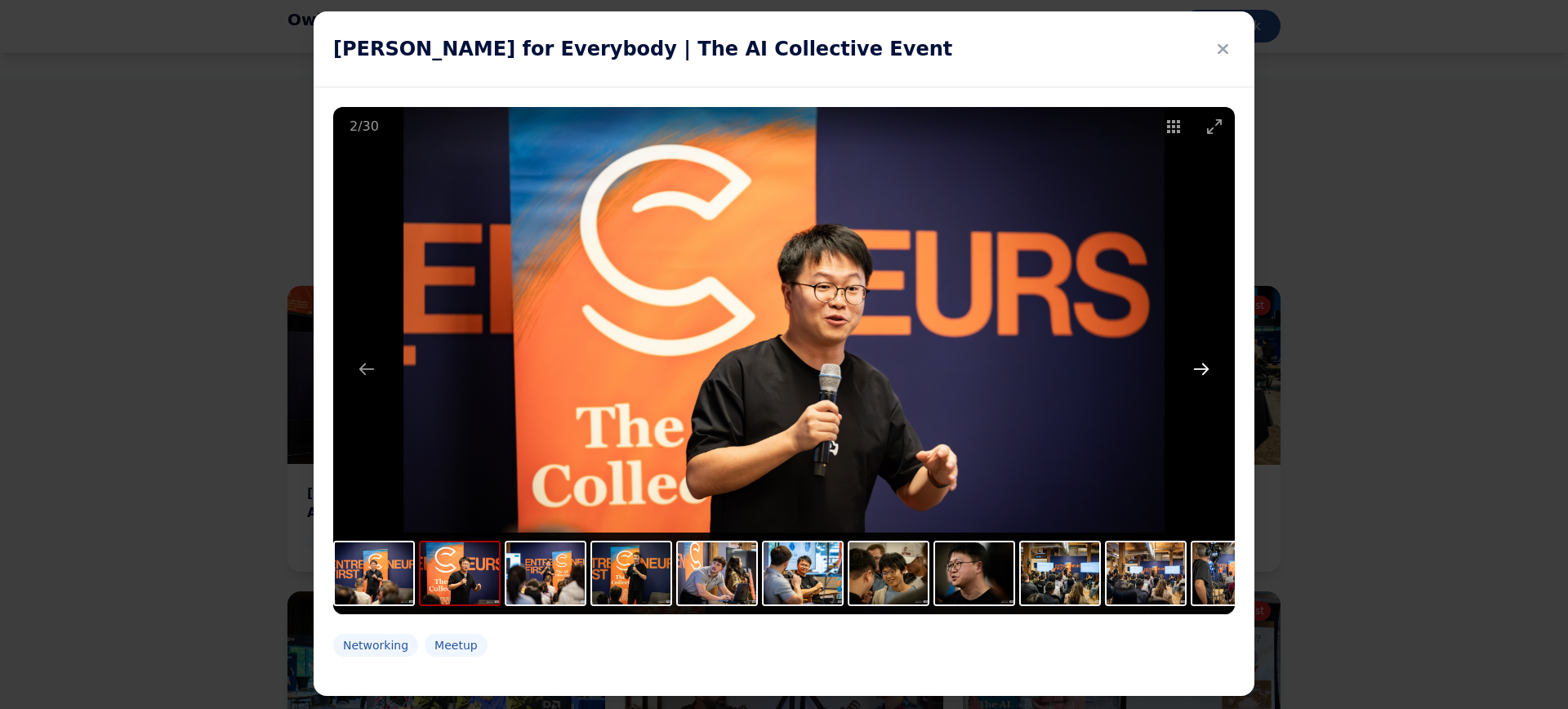
click at [1201, 366] on button "Next slide" at bounding box center [1201, 369] width 34 height 32
click at [1201, 367] on button "Next slide" at bounding box center [1201, 369] width 34 height 32
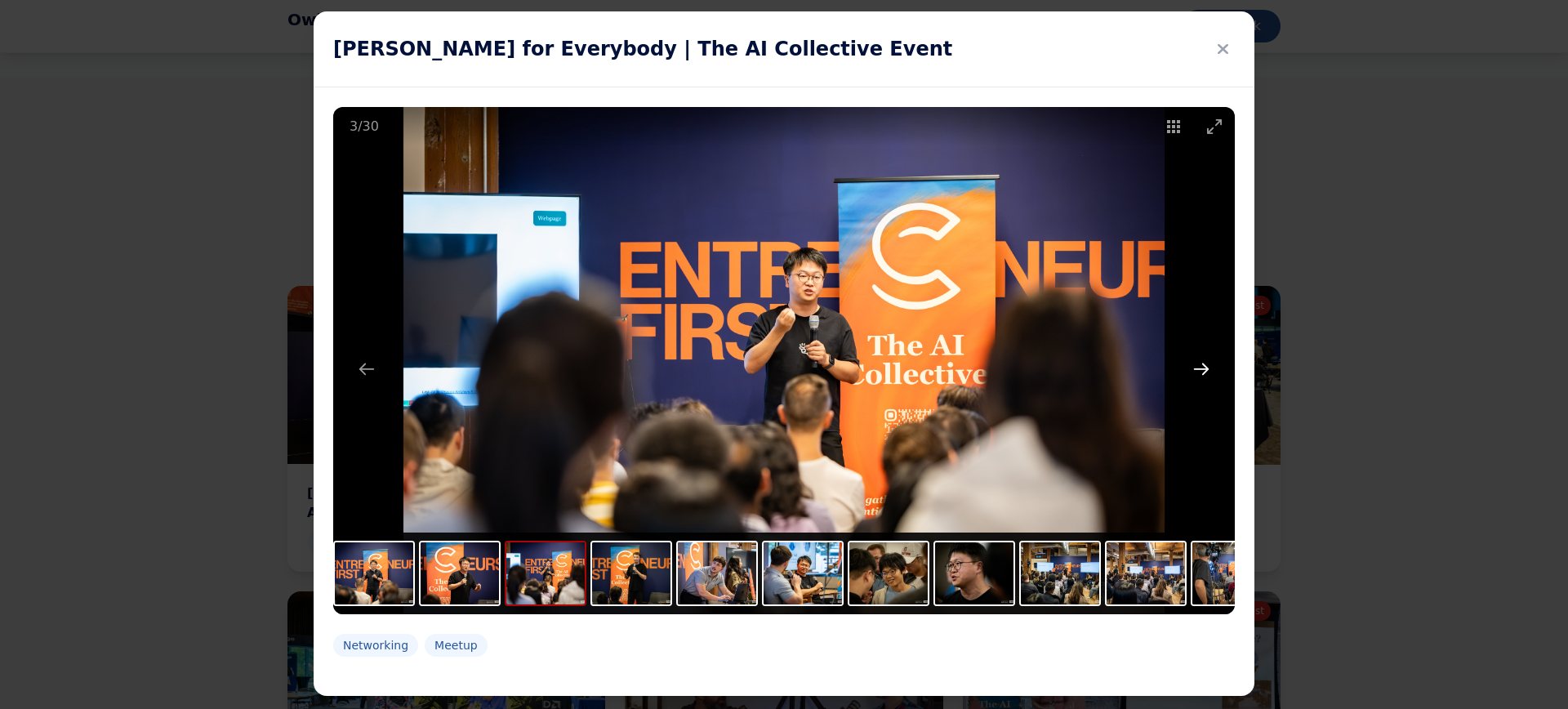
click at [1198, 366] on button "Next slide" at bounding box center [1201, 369] width 34 height 32
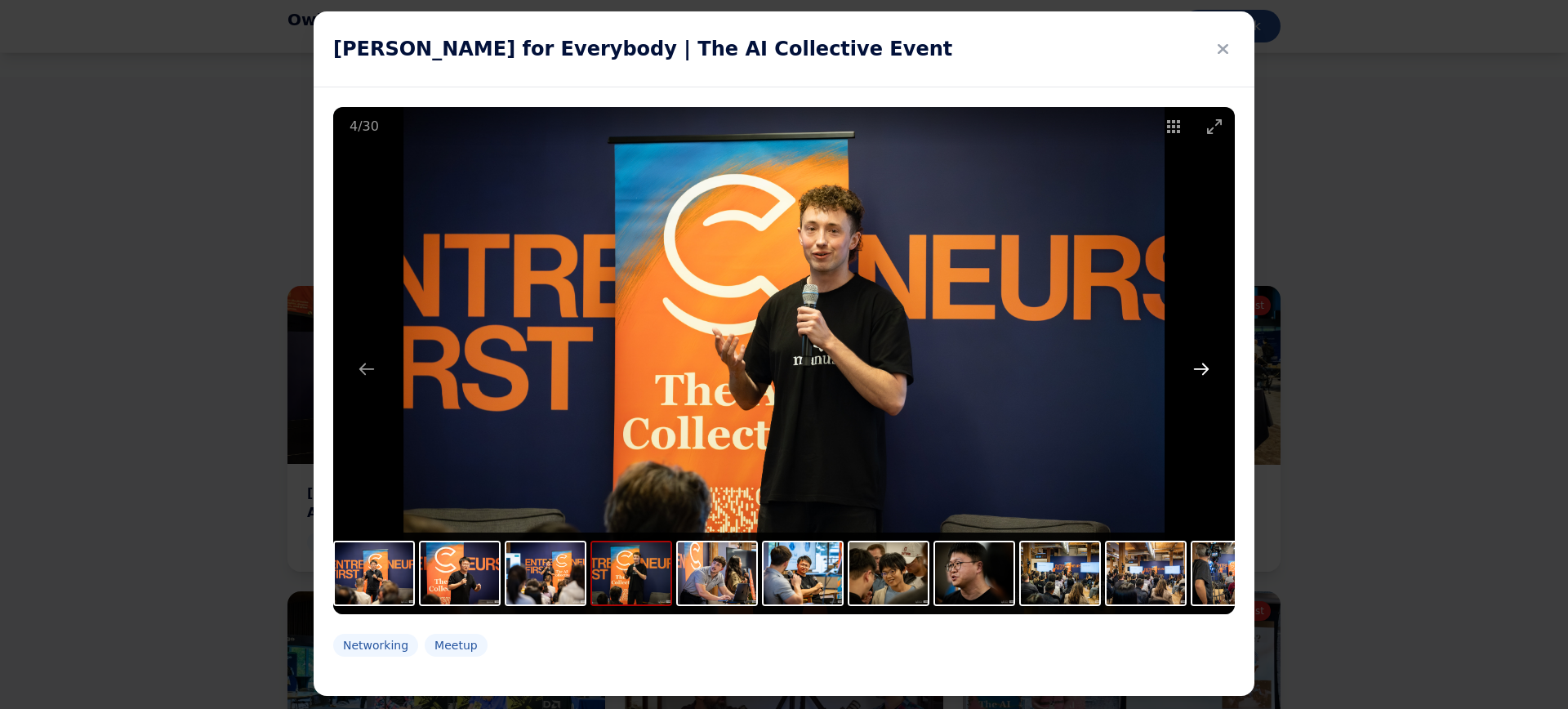
click at [1198, 366] on button "Next slide" at bounding box center [1201, 369] width 34 height 32
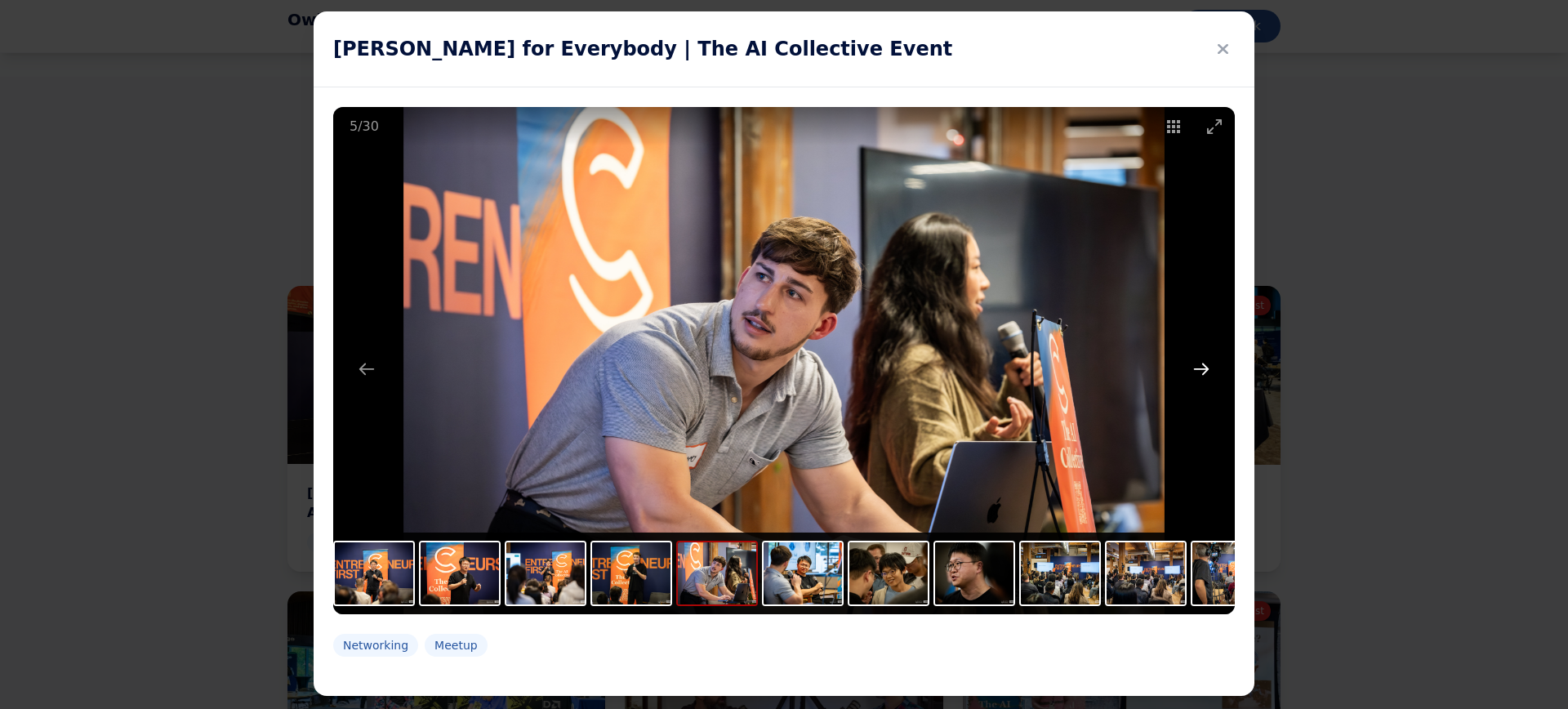
click at [1197, 365] on button "Next slide" at bounding box center [1201, 369] width 34 height 32
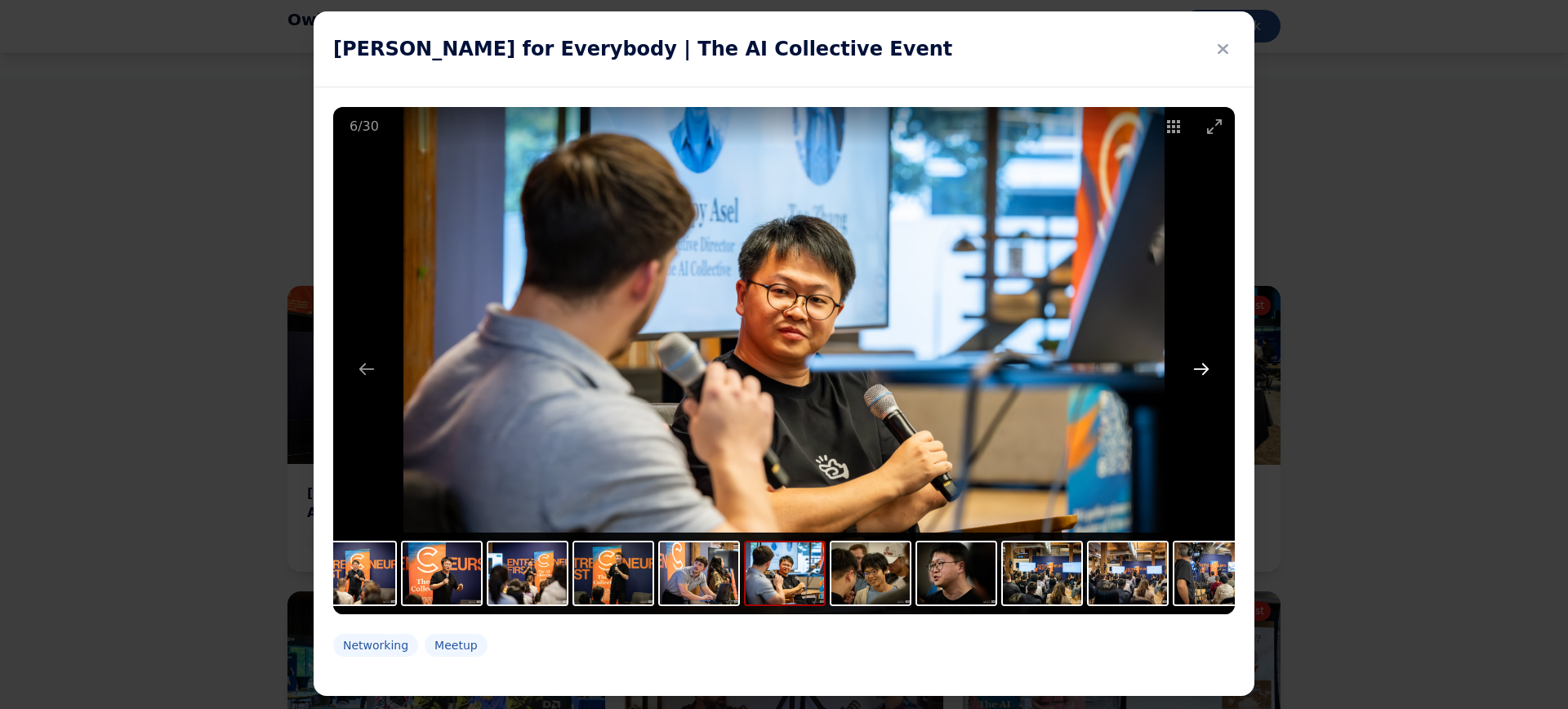
click at [1197, 365] on button "Next slide" at bounding box center [1201, 369] width 34 height 32
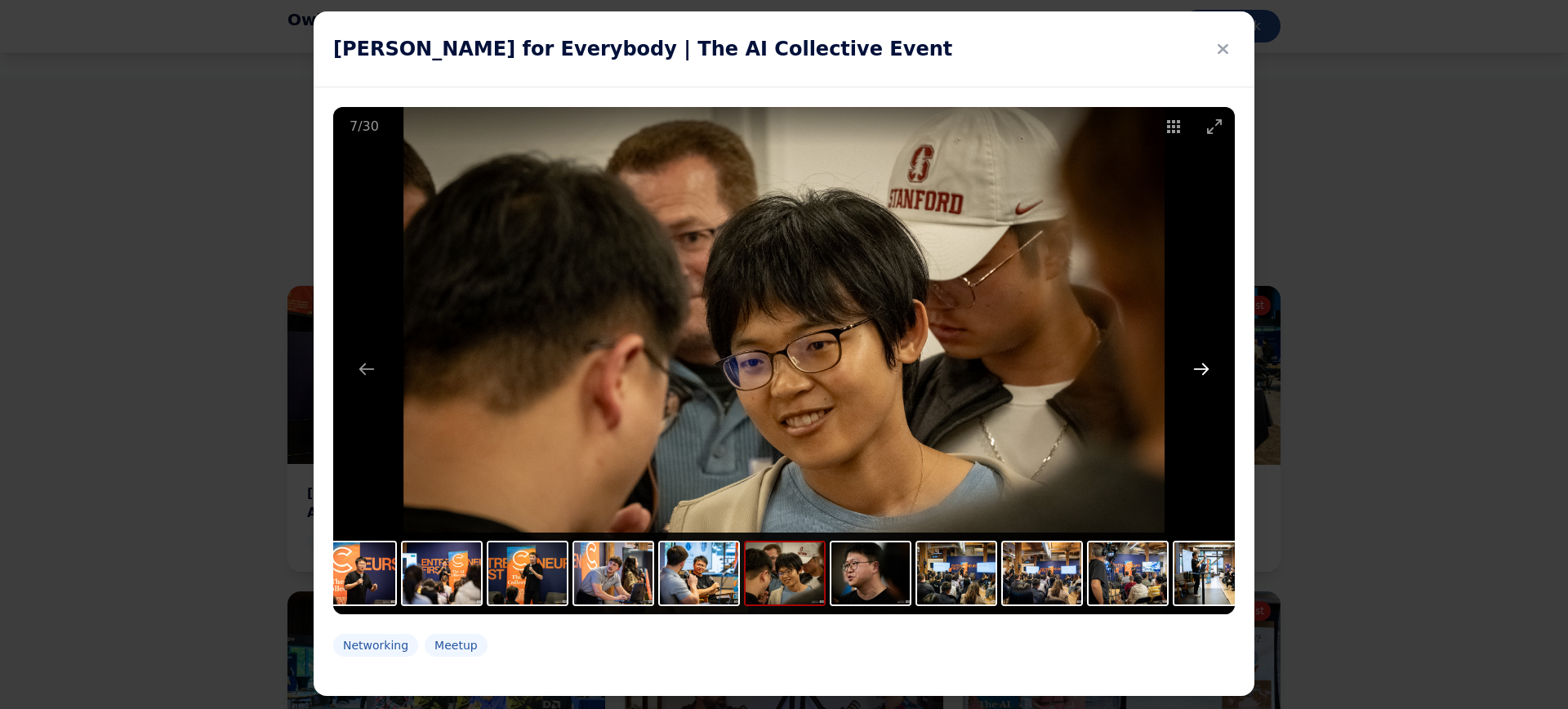
click at [1197, 365] on button "Next slide" at bounding box center [1201, 369] width 34 height 32
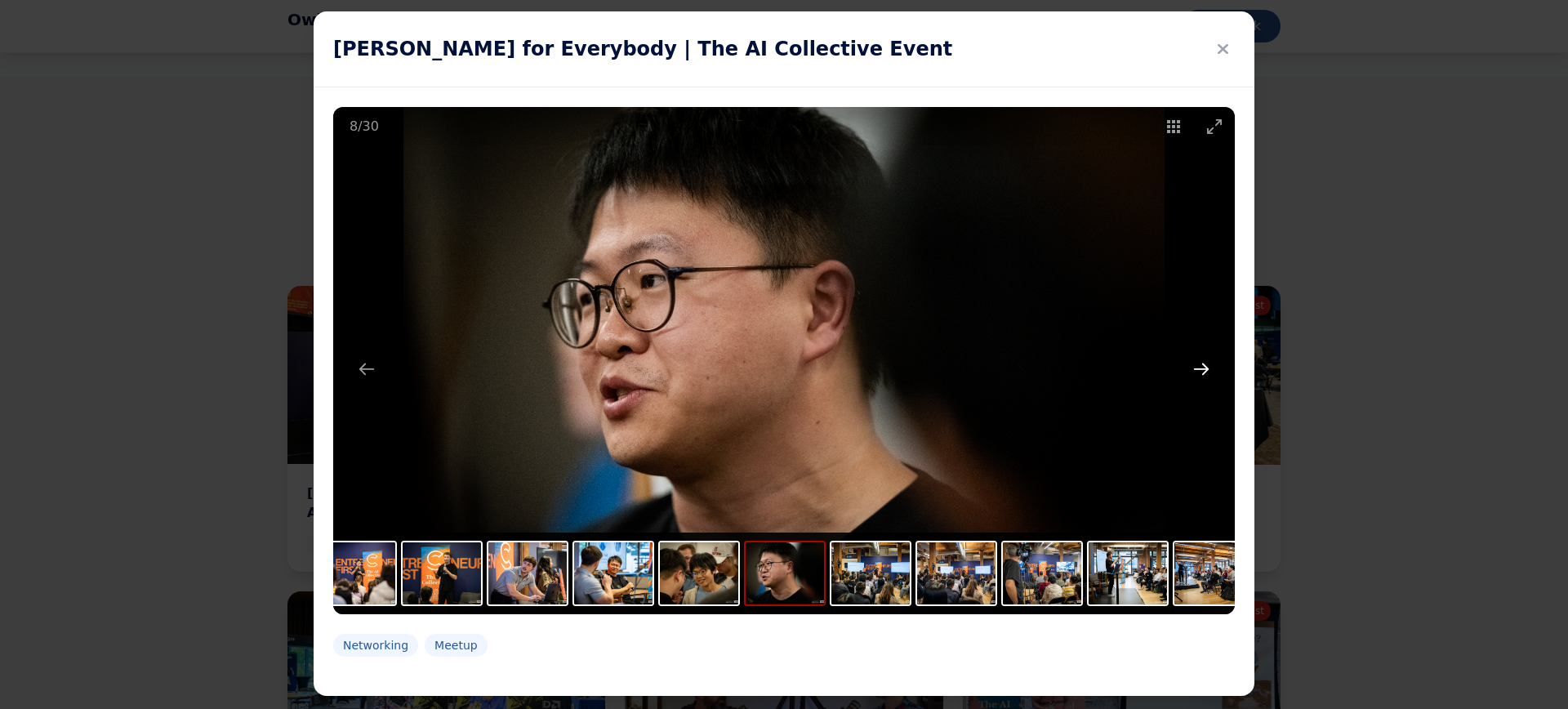
click at [1197, 365] on button "Next slide" at bounding box center [1201, 369] width 34 height 32
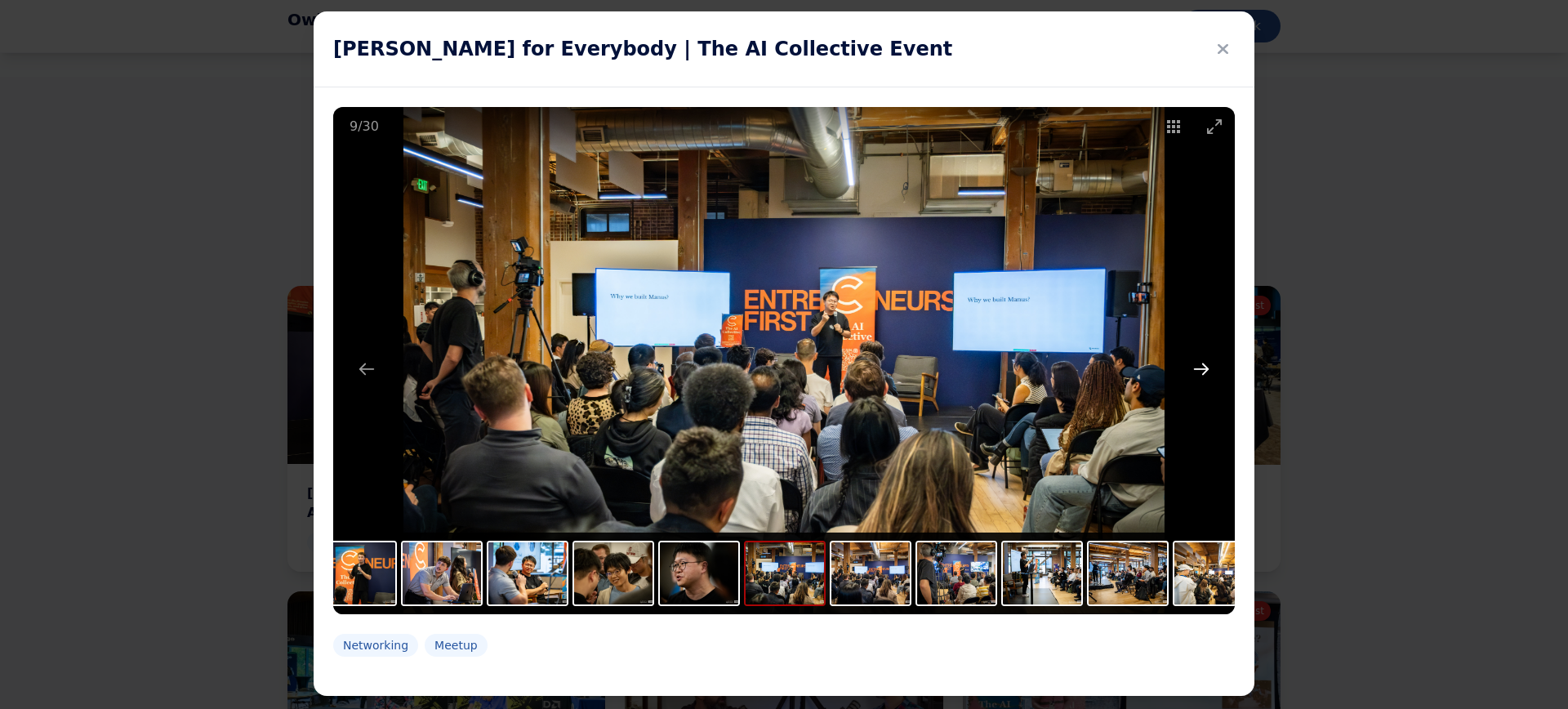
click at [1197, 365] on button "Next slide" at bounding box center [1201, 369] width 34 height 32
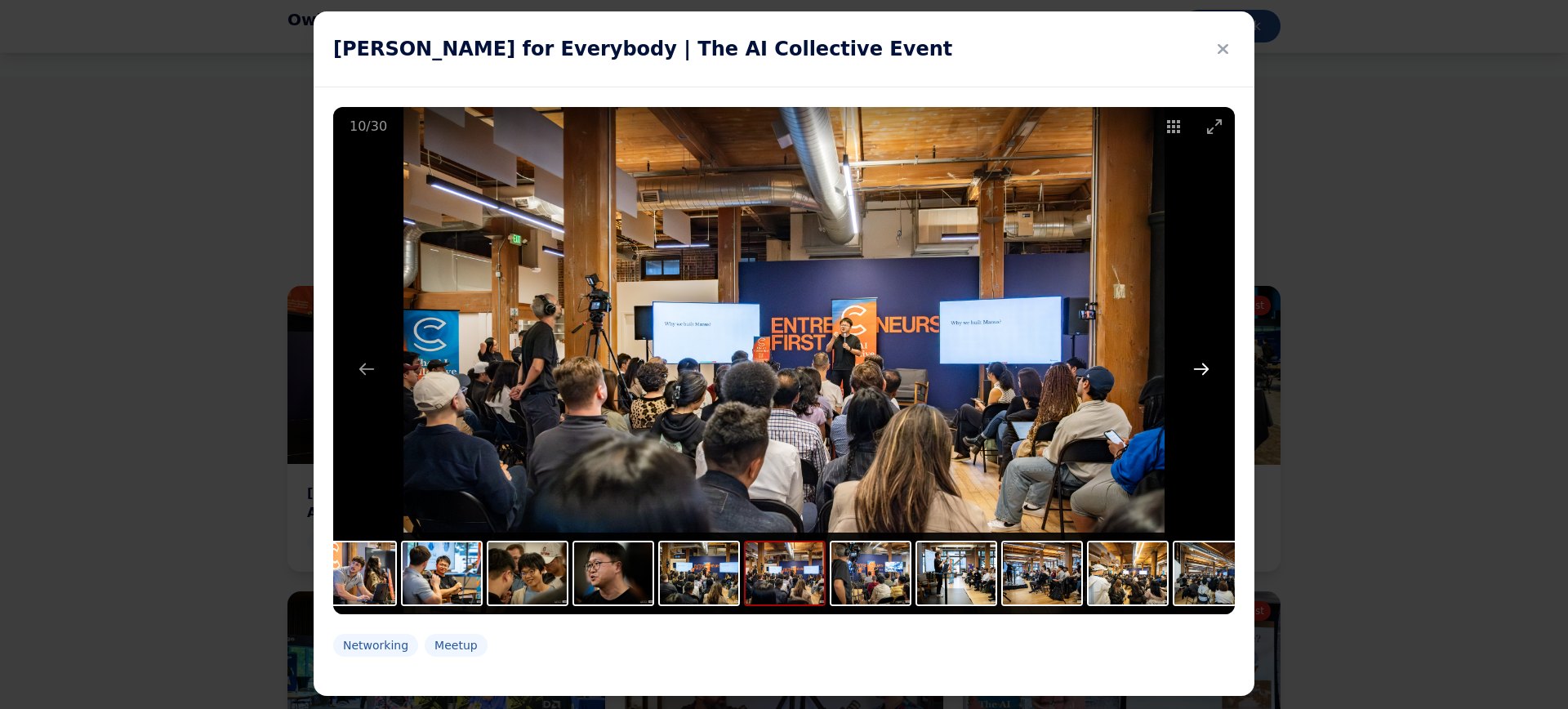
click at [1195, 363] on button "Next slide" at bounding box center [1201, 369] width 34 height 32
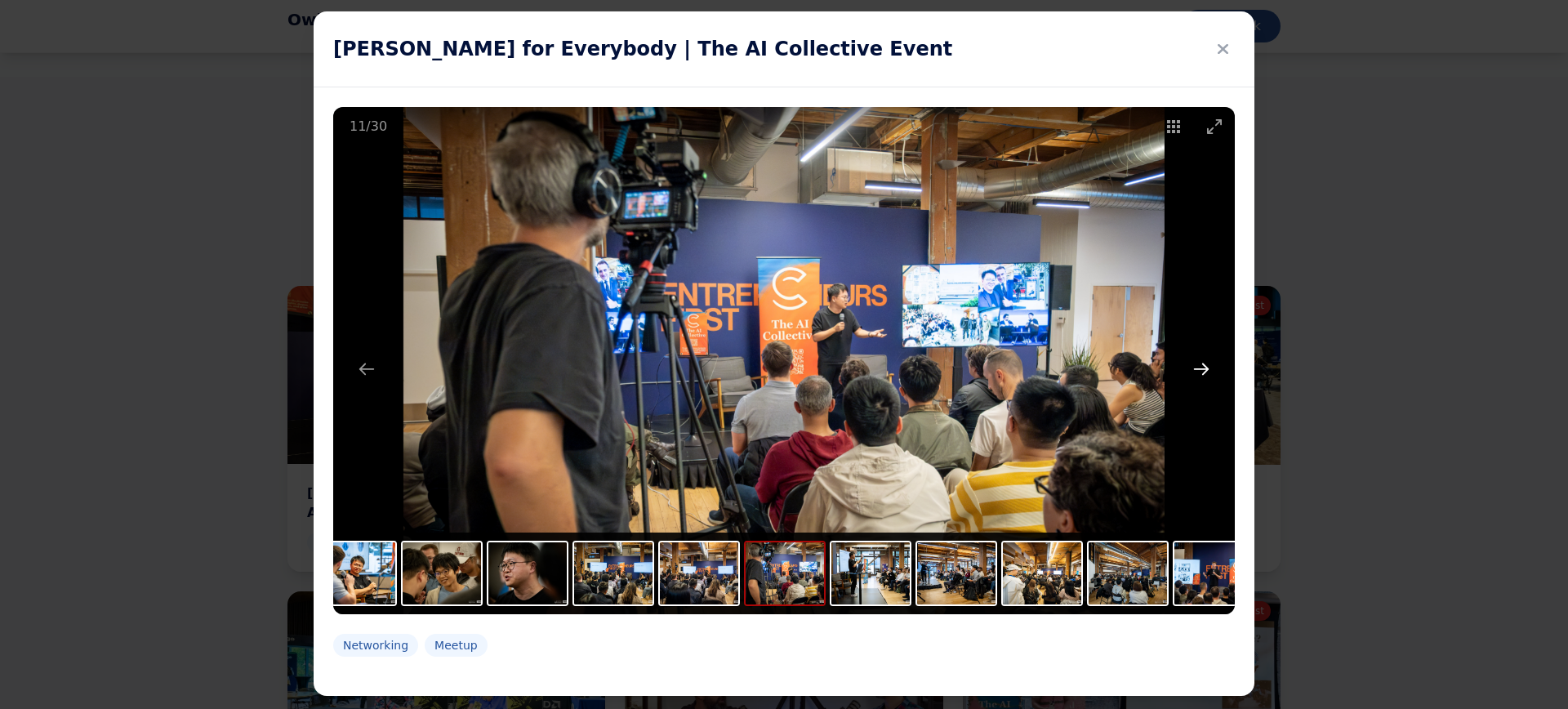
click at [1193, 361] on button "Next slide" at bounding box center [1201, 369] width 34 height 32
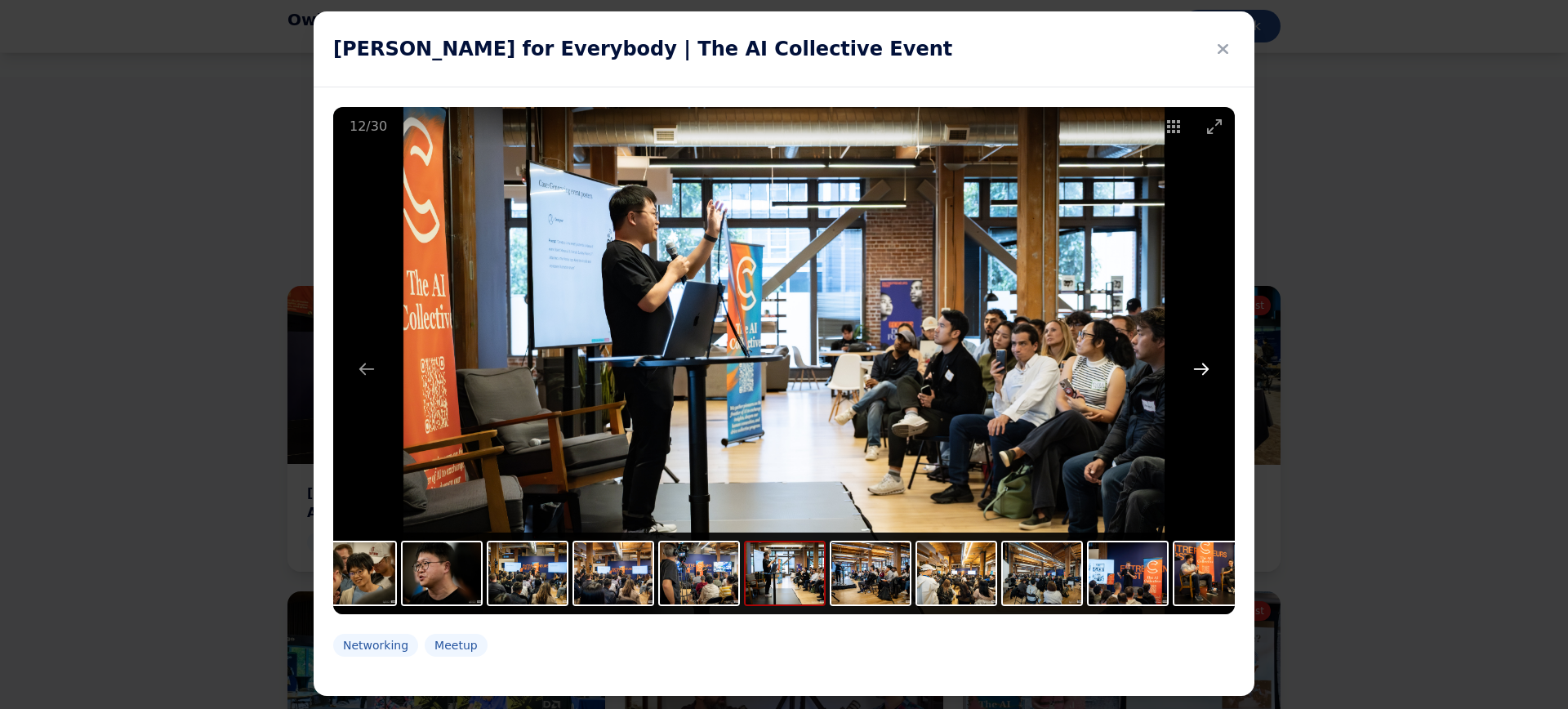
click at [1193, 361] on button "Next slide" at bounding box center [1201, 369] width 34 height 32
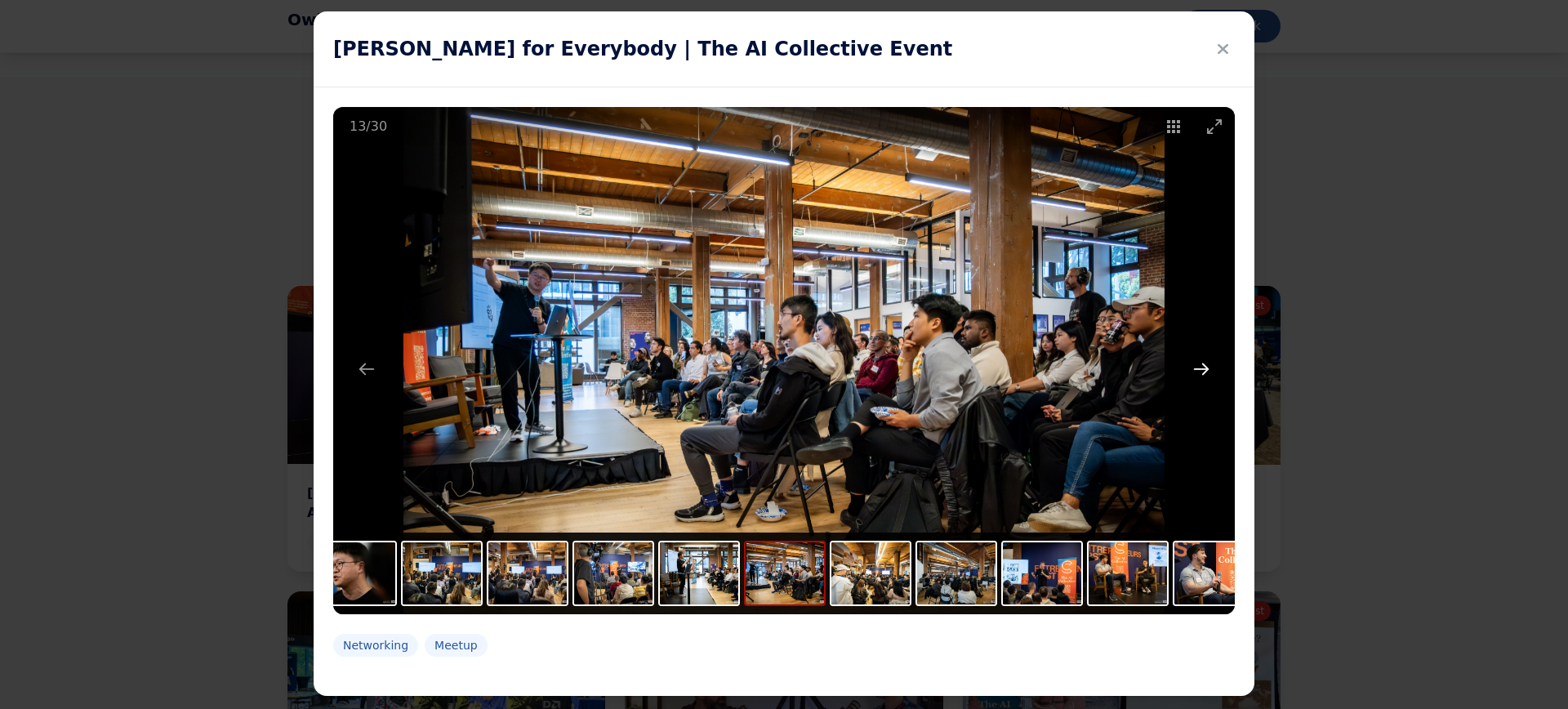
click at [1193, 361] on button "Next slide" at bounding box center [1201, 369] width 34 height 32
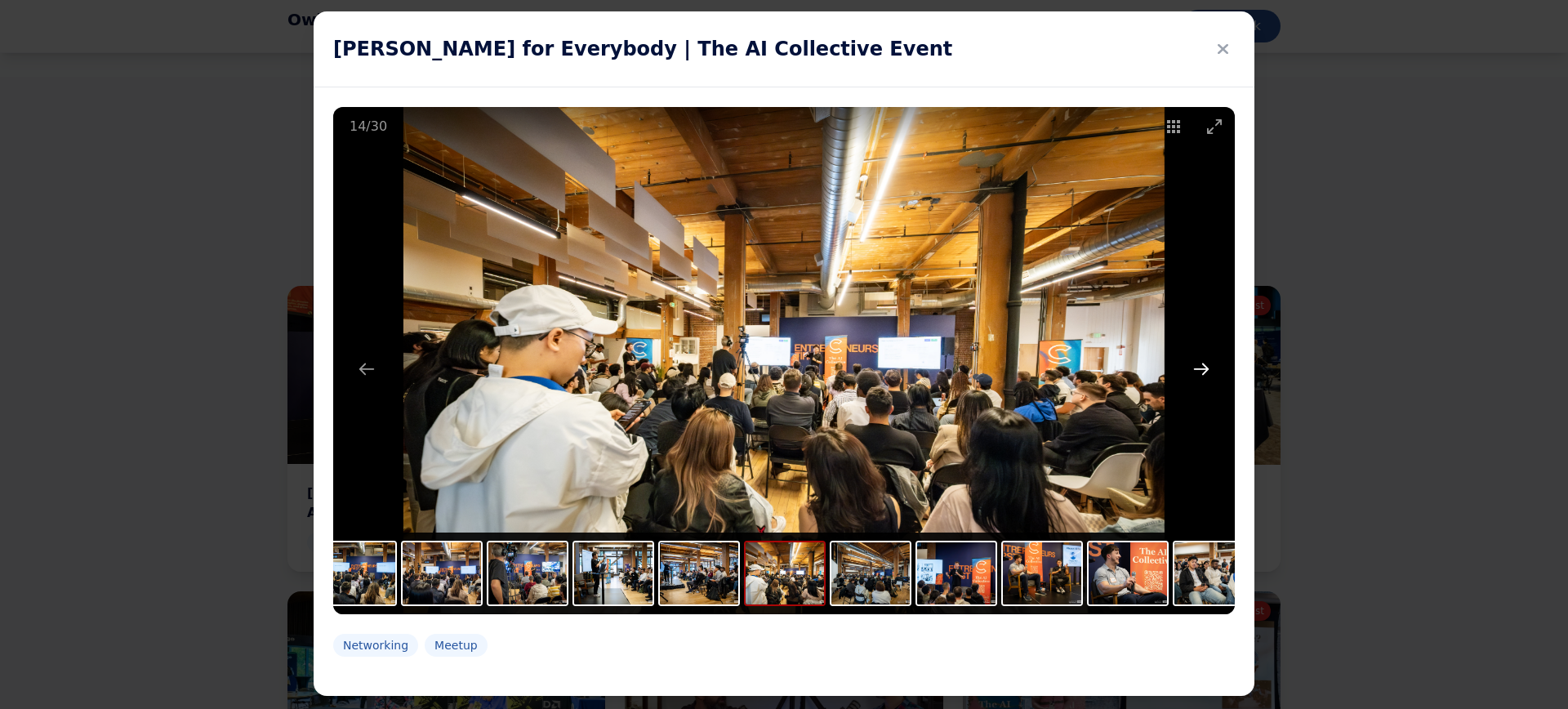
click at [1193, 361] on button "Next slide" at bounding box center [1201, 369] width 34 height 32
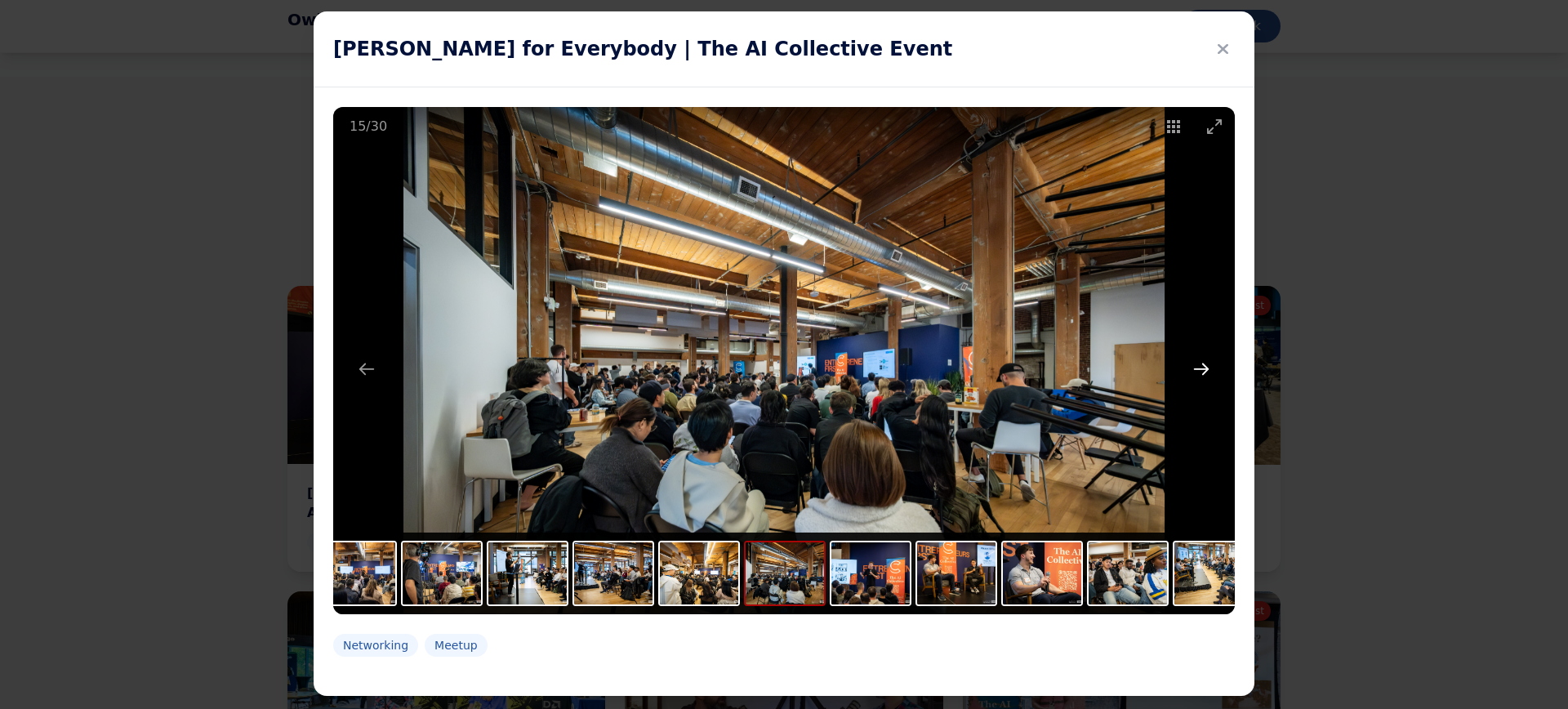
click at [1193, 361] on button "Next slide" at bounding box center [1201, 369] width 34 height 32
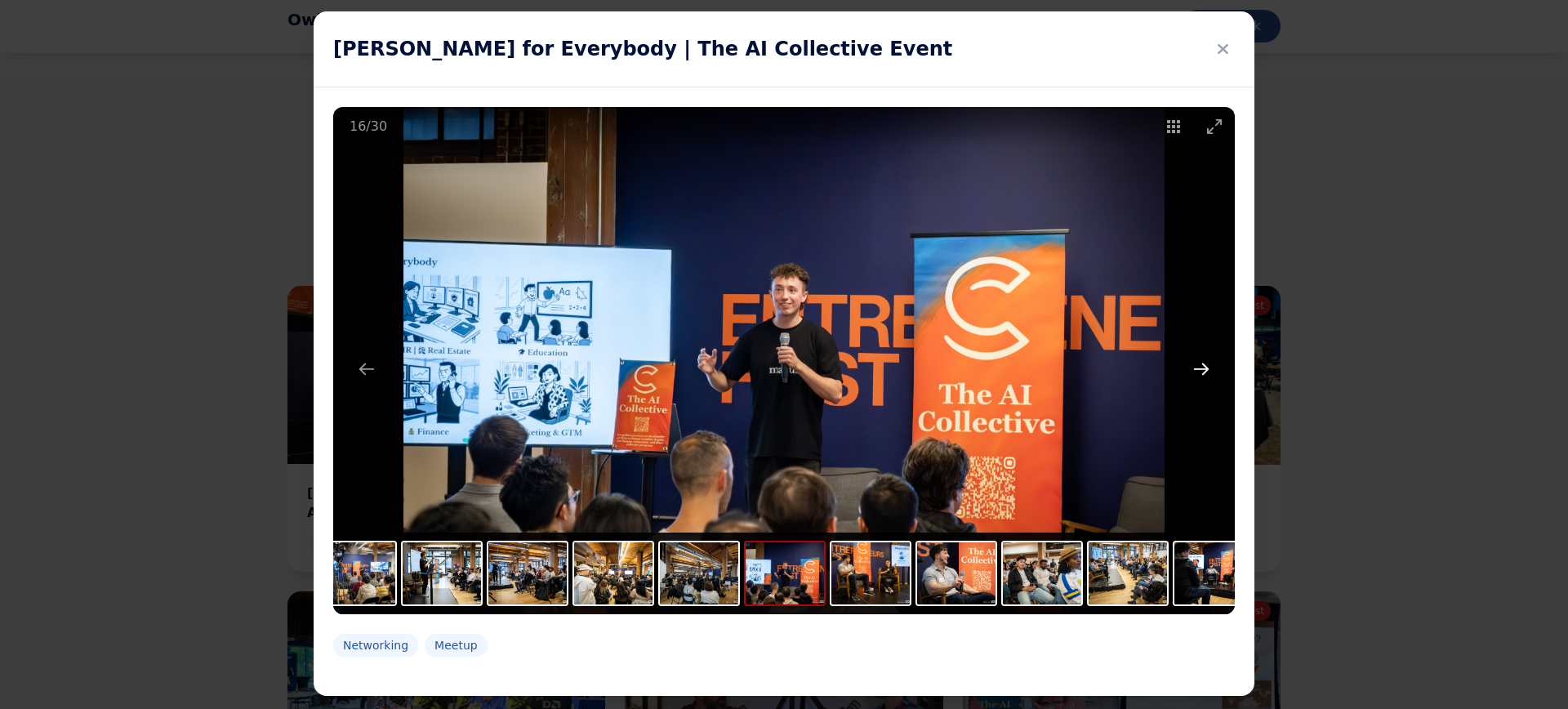
click at [1193, 361] on button "Next slide" at bounding box center [1201, 369] width 34 height 32
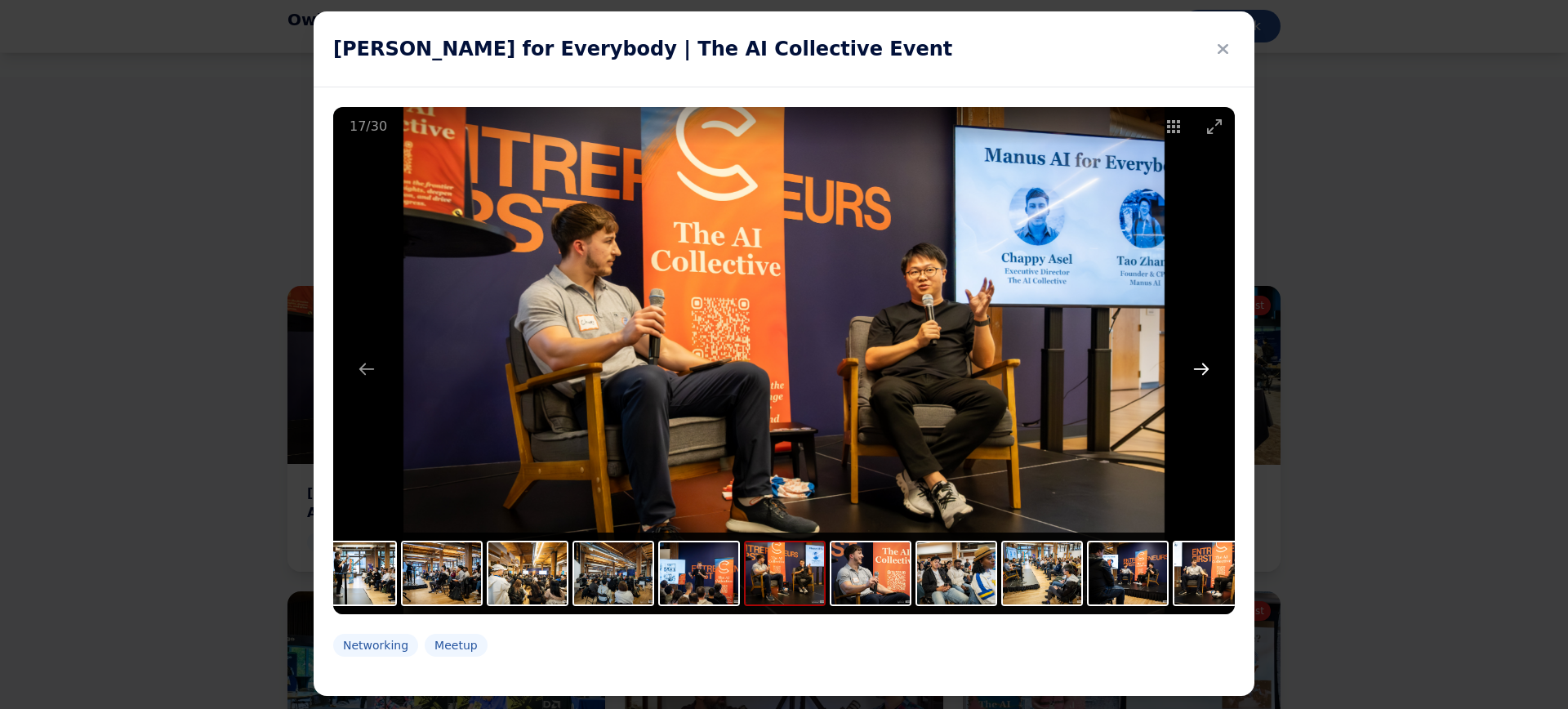
click at [1193, 361] on button "Next slide" at bounding box center [1201, 369] width 34 height 32
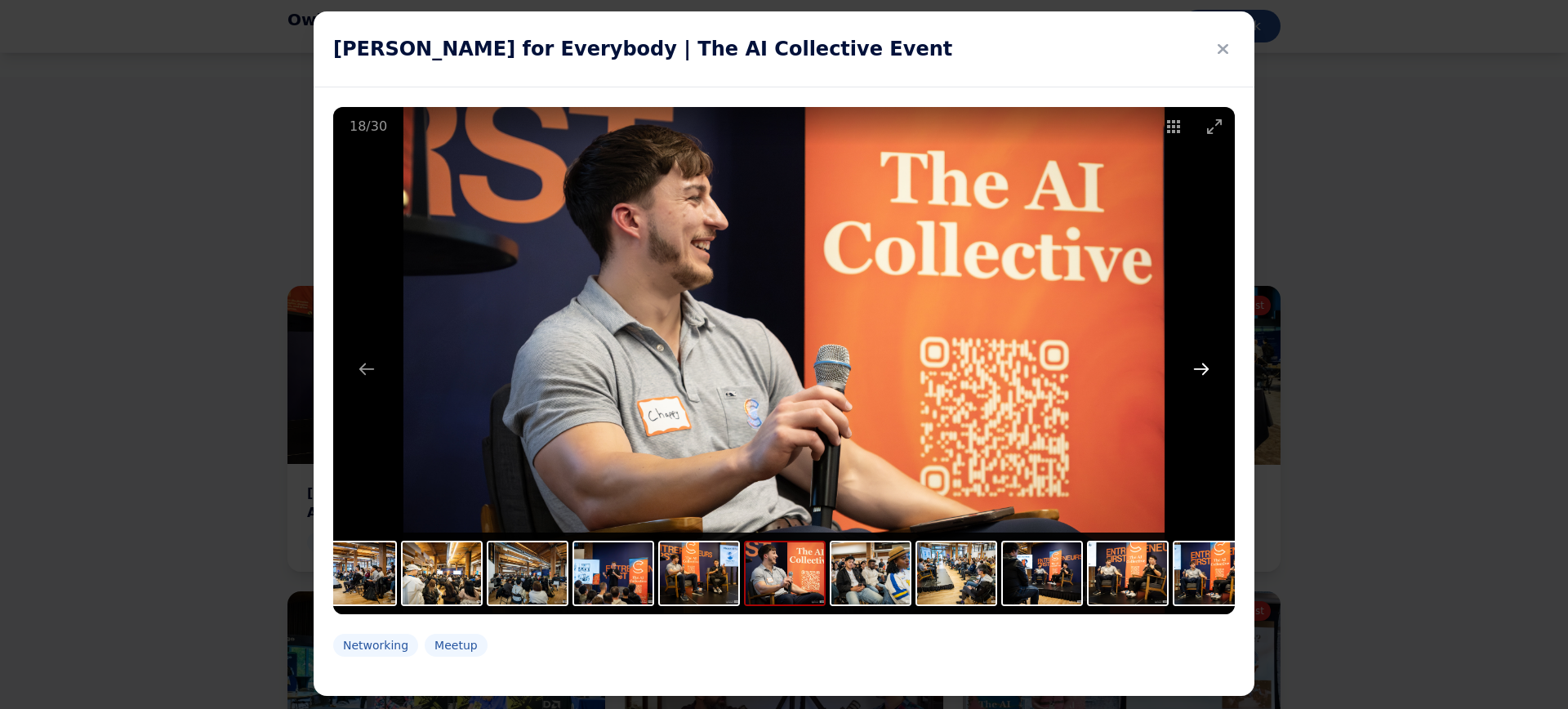
click at [1193, 361] on button "Next slide" at bounding box center [1201, 369] width 34 height 32
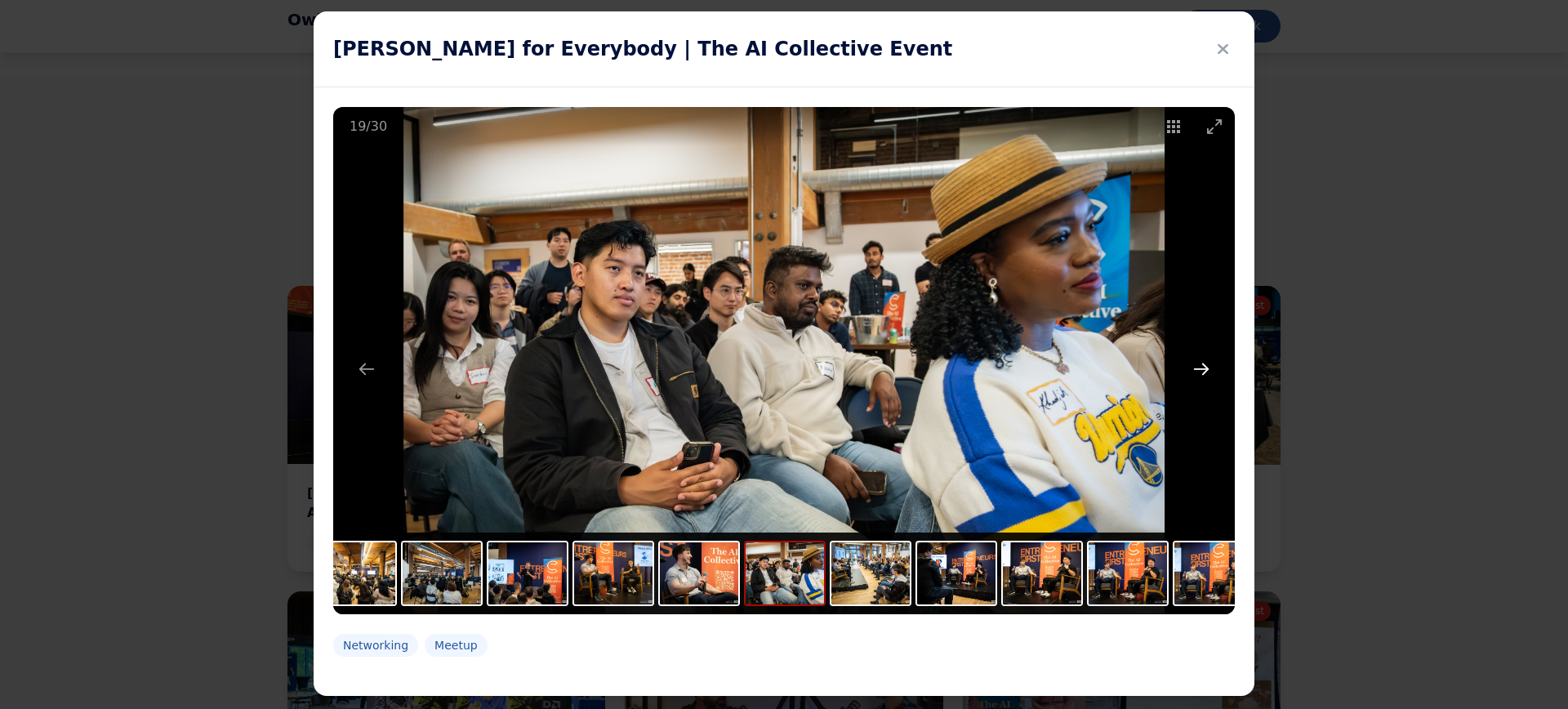
click at [1192, 370] on button "Next slide" at bounding box center [1201, 369] width 34 height 32
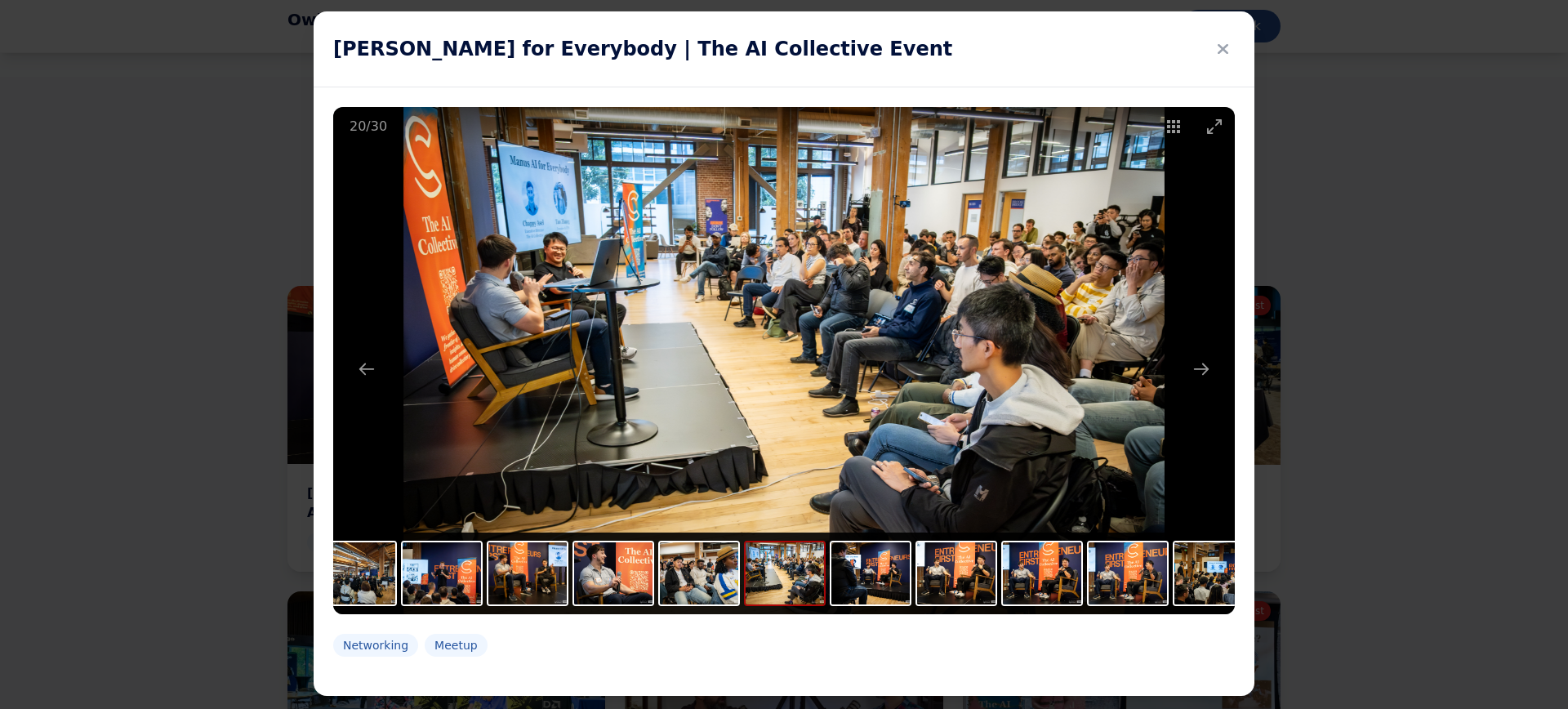
drag, startPoint x: 1192, startPoint y: 370, endPoint x: 1194, endPoint y: 297, distance: 73.0
click at [1192, 369] on button "Next slide" at bounding box center [1201, 369] width 34 height 32
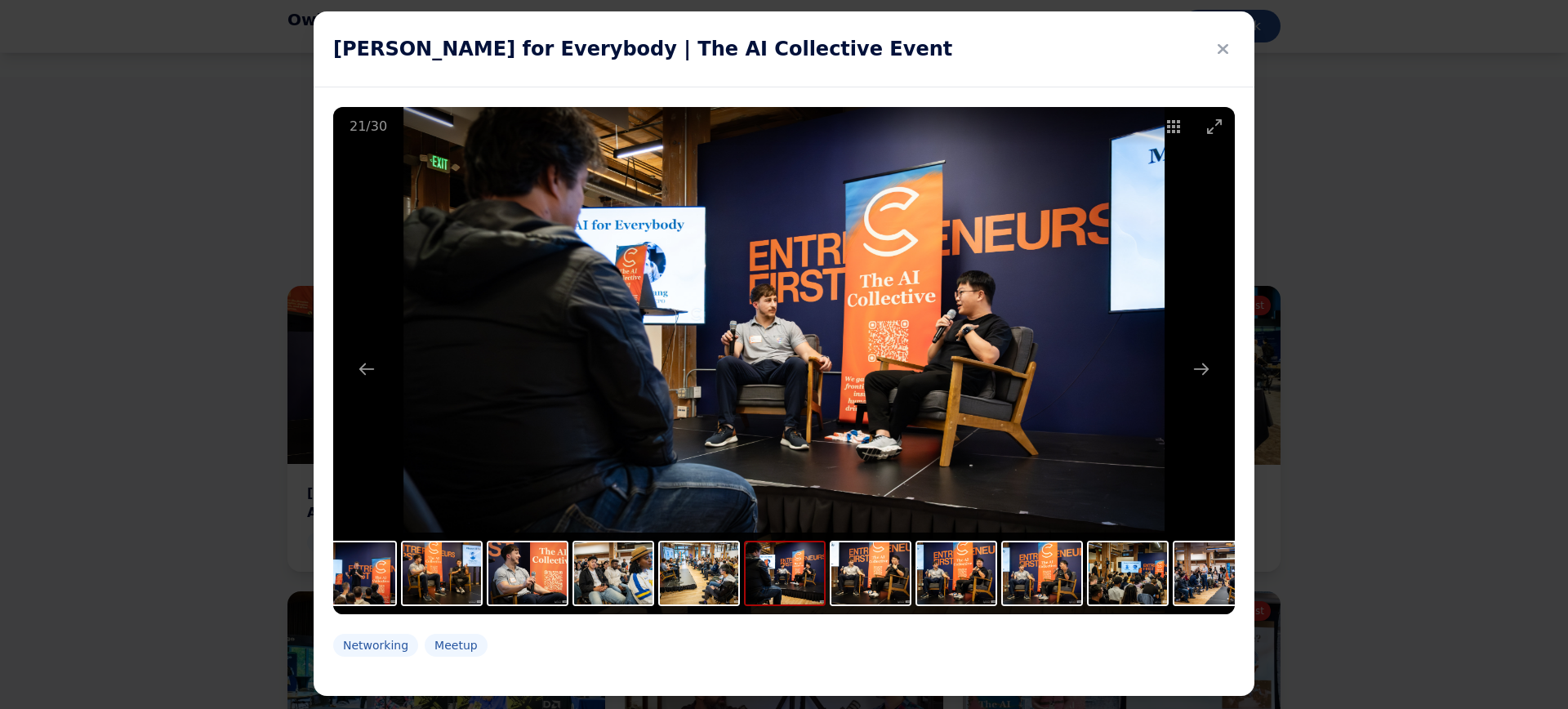
click at [1217, 53] on icon at bounding box center [1223, 49] width 11 height 23
